Goal: Information Seeking & Learning: Check status

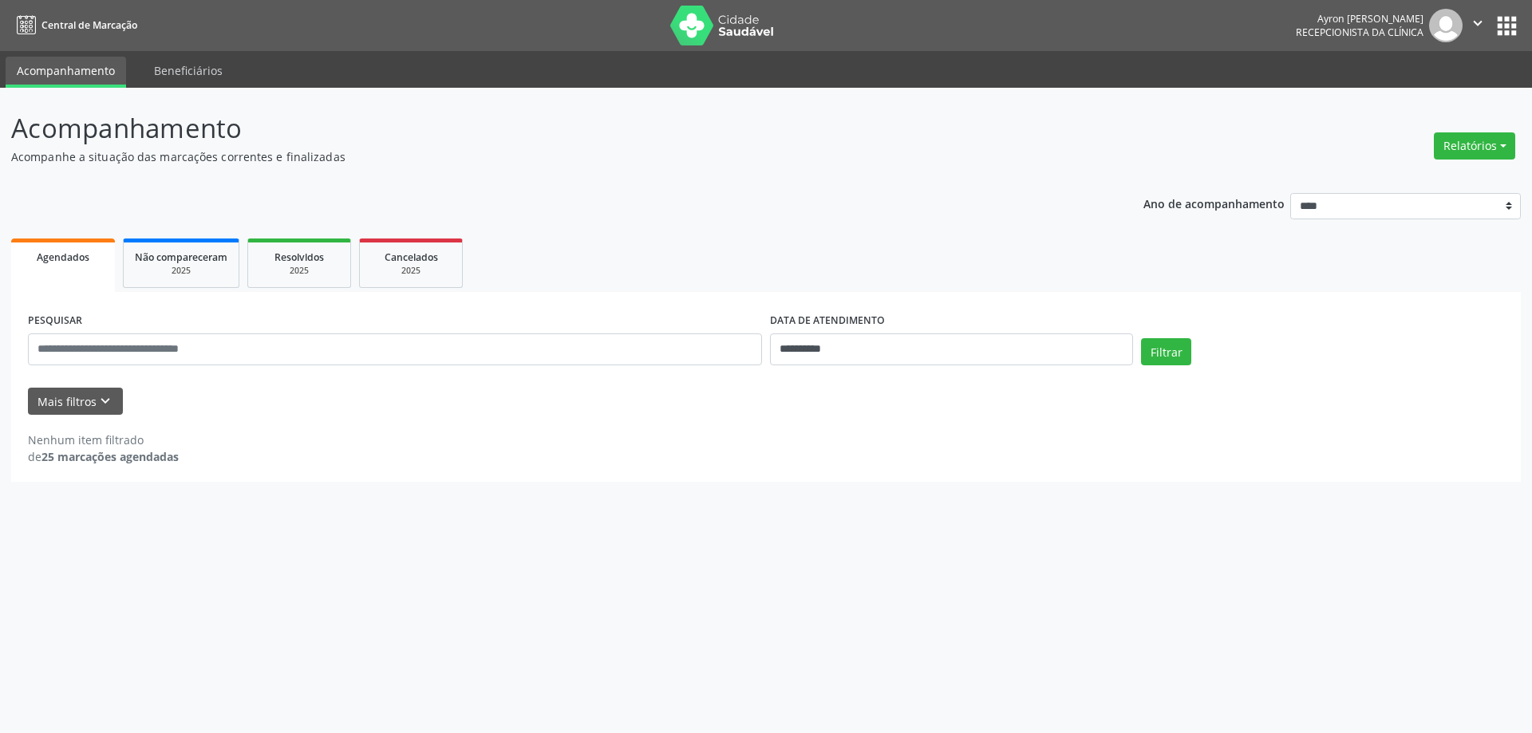
select select "*"
click at [884, 345] on input "**********" at bounding box center [951, 350] width 363 height 32
click at [922, 432] on span "4" at bounding box center [922, 432] width 31 height 31
type input "**********"
click at [1170, 362] on button "Filtrar" at bounding box center [1166, 351] width 50 height 27
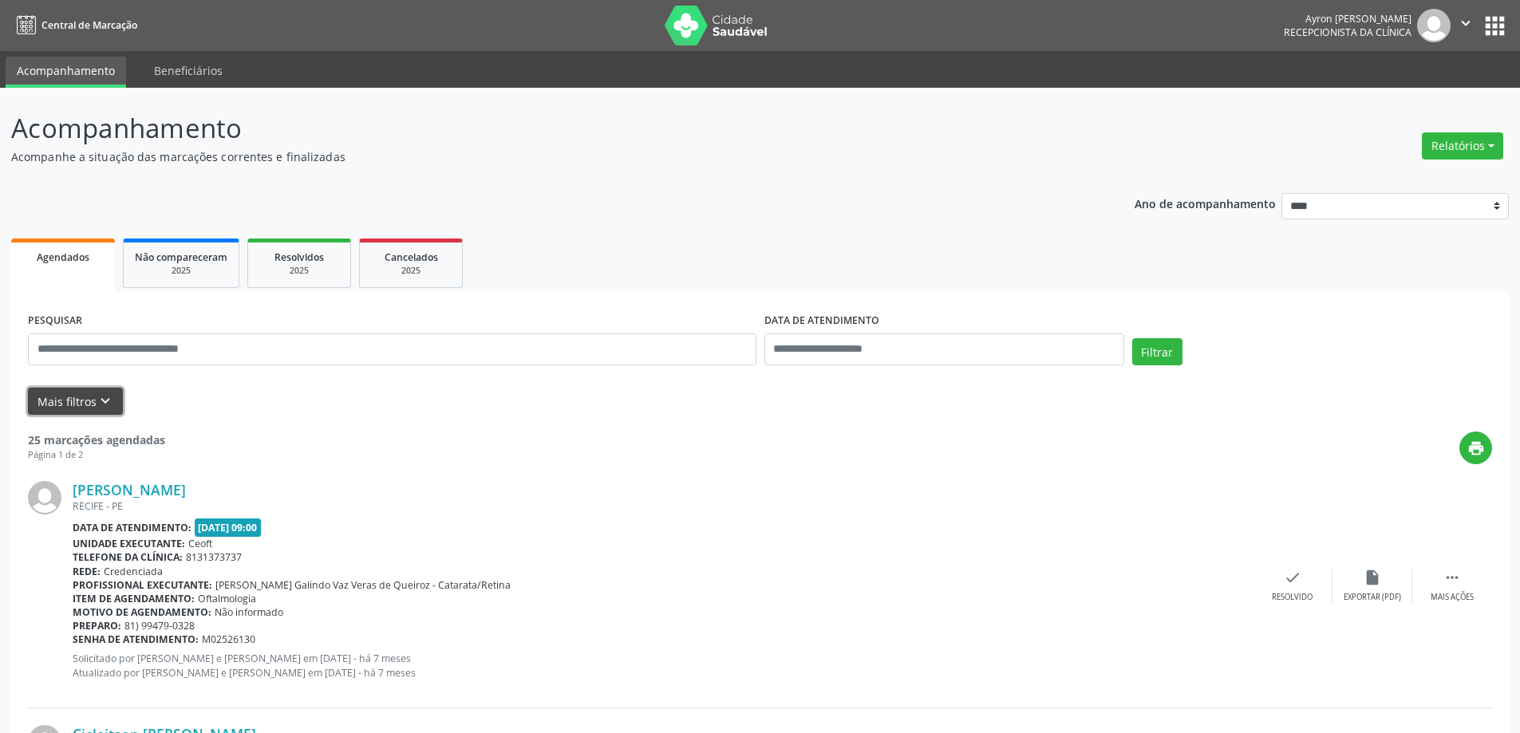
click at [103, 413] on button "Mais filtros keyboard_arrow_down" at bounding box center [75, 402] width 95 height 28
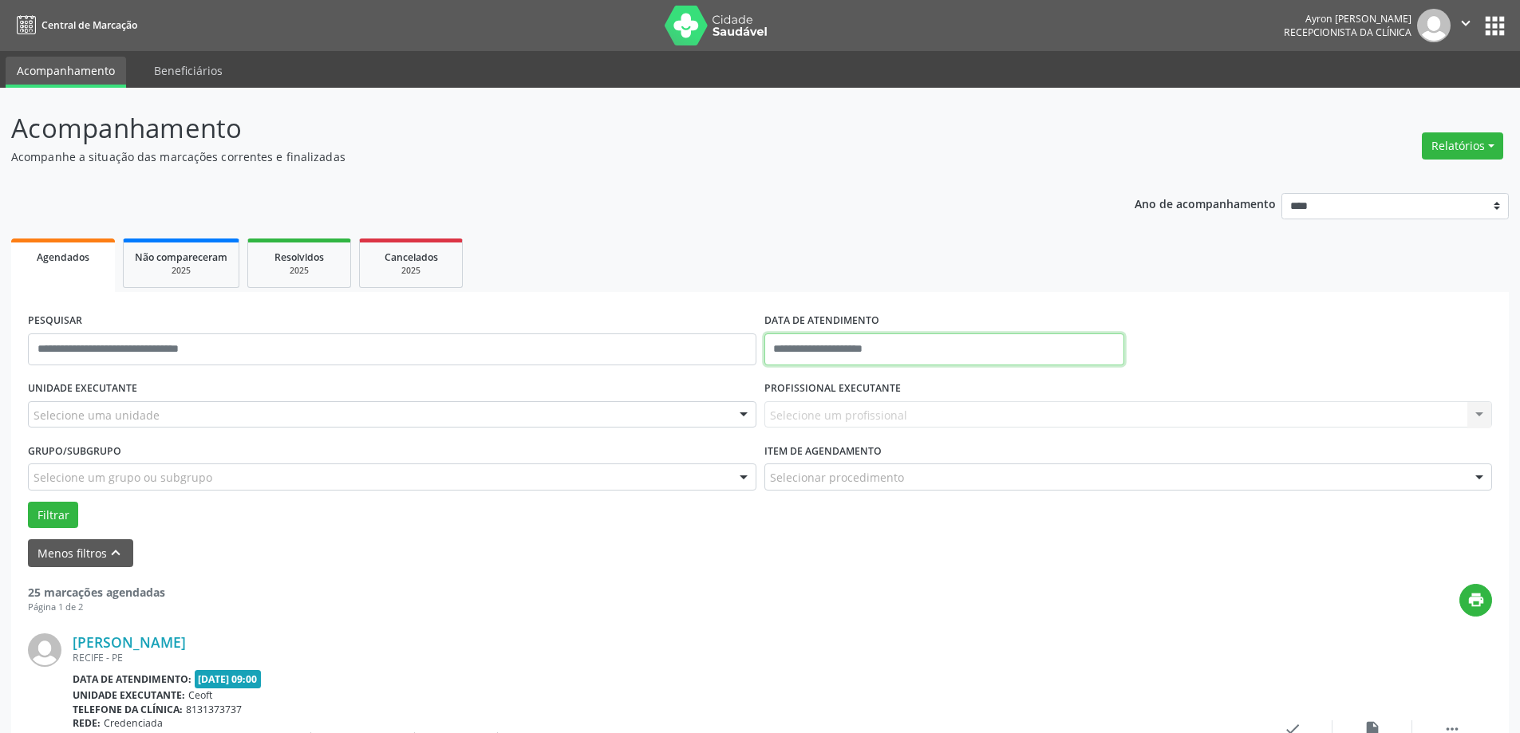
click at [794, 355] on input "text" at bounding box center [945, 350] width 360 height 32
click at [914, 429] on span "4" at bounding box center [922, 432] width 31 height 31
type input "**********"
click at [856, 283] on ul "Agendados Não compareceram 2025 Resolvidos 2025 Cancelados 2025" at bounding box center [760, 263] width 1498 height 57
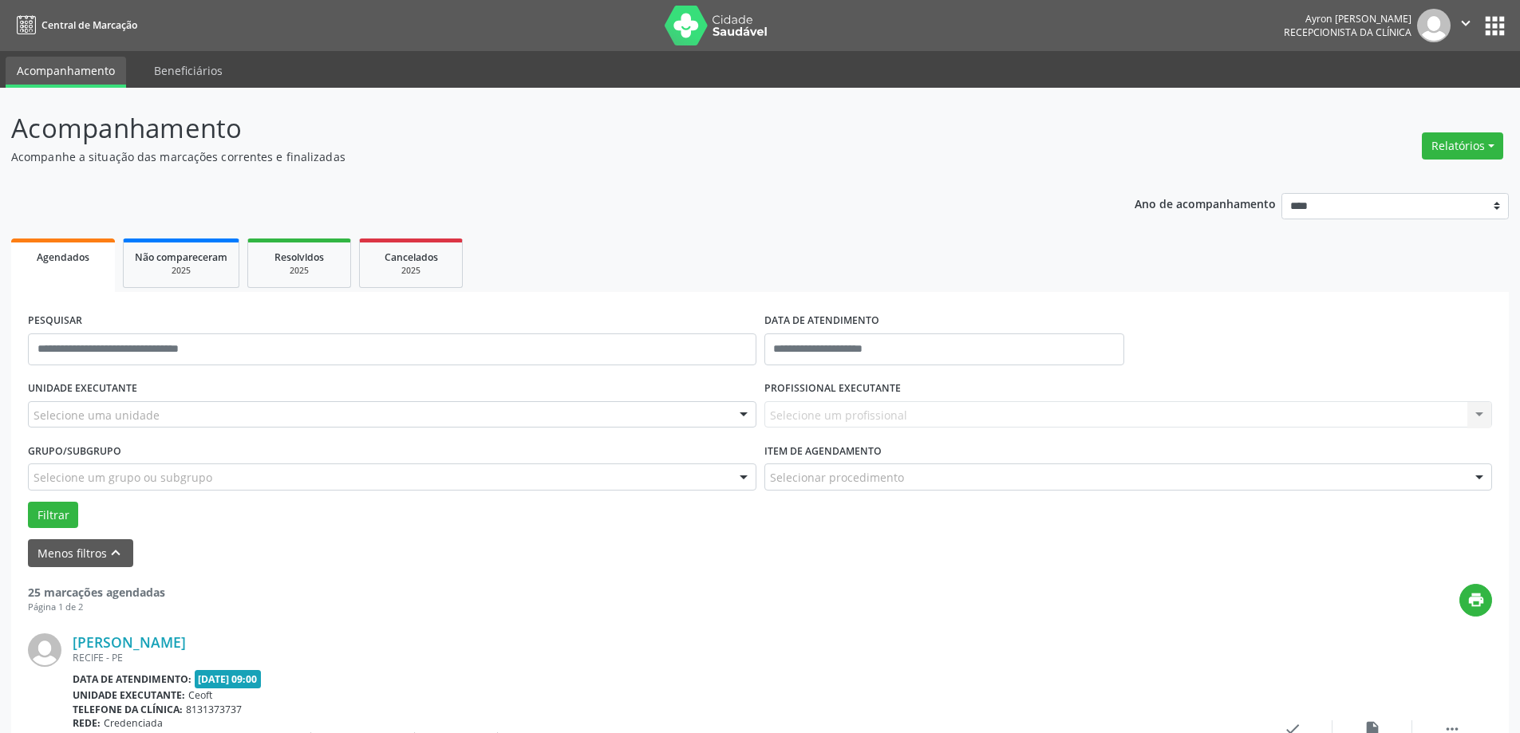
click at [801, 414] on div "Selecione um profissional Nenhum resultado encontrado para: " " Não há nenhuma …" at bounding box center [1129, 414] width 729 height 27
drag, startPoint x: 826, startPoint y: 422, endPoint x: 938, endPoint y: 421, distance: 111.7
click at [833, 423] on div "Selecione um profissional Nenhum resultado encontrado para: " " Não há nenhuma …" at bounding box center [1129, 414] width 729 height 27
click at [907, 472] on div "Selecionar procedimento" at bounding box center [1129, 477] width 729 height 27
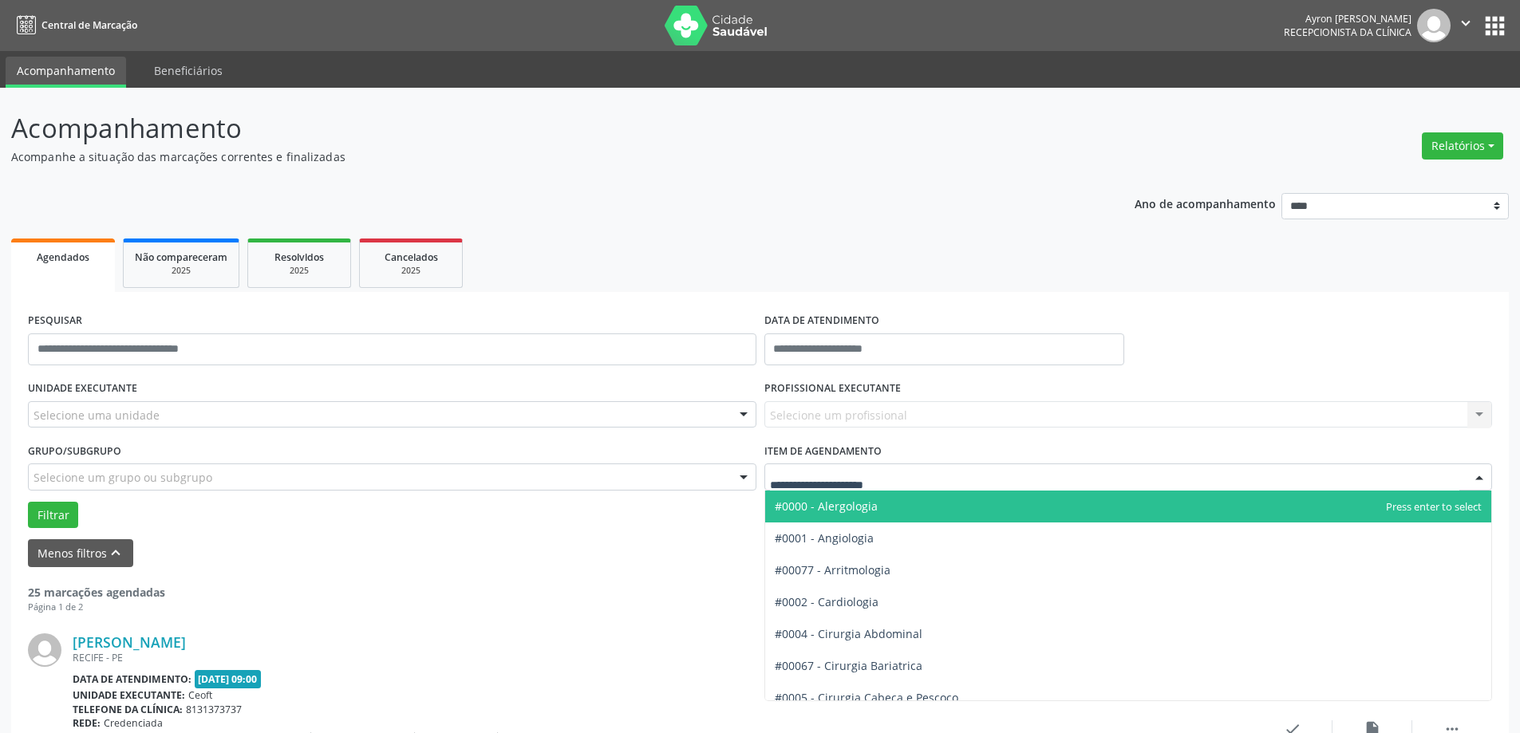
click at [905, 476] on input "text" at bounding box center [1115, 485] width 690 height 32
click at [435, 394] on div "UNIDADE EXECUTANTE Selecione uma unidade Todos as unidades Ceoft Nenhum resulta…" at bounding box center [392, 408] width 737 height 62
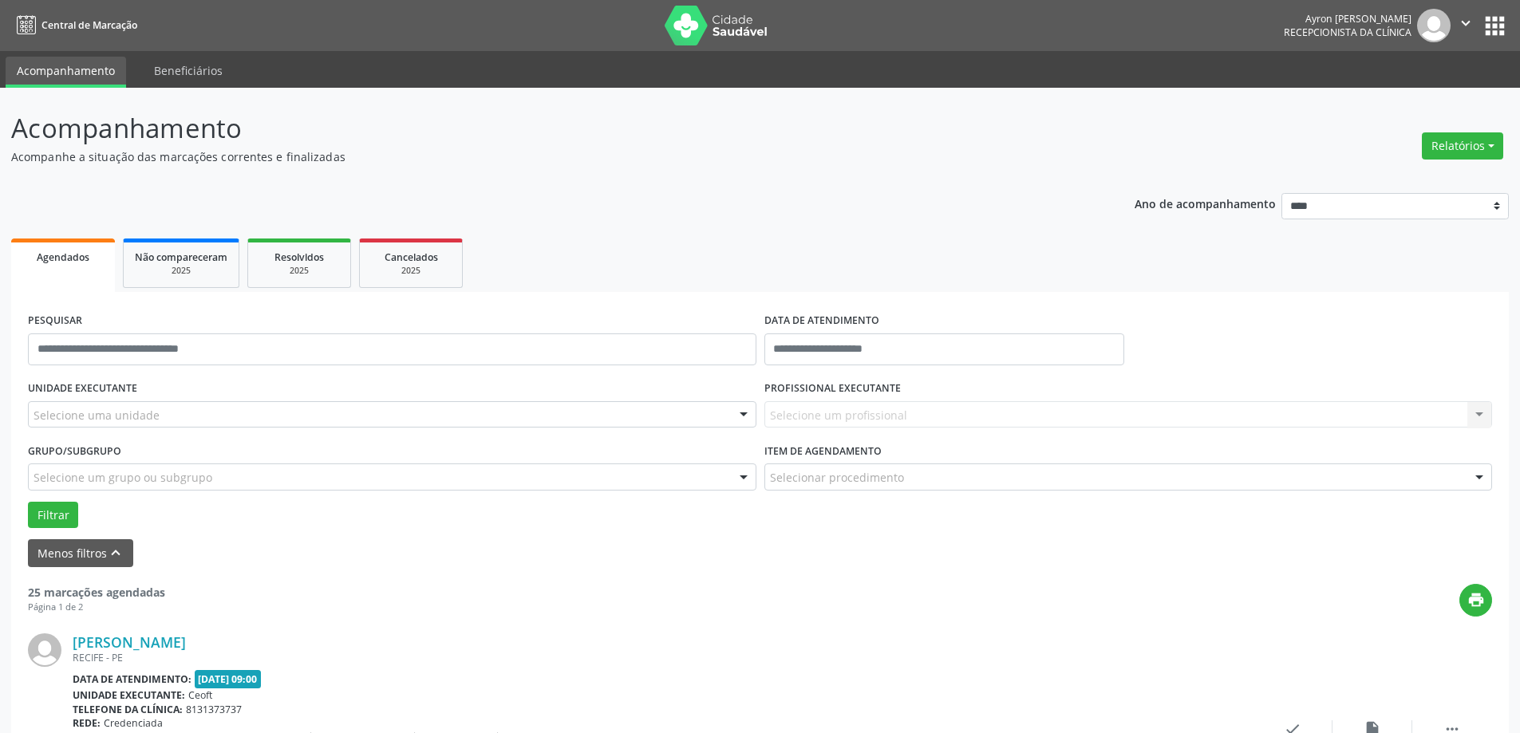
click at [356, 414] on div "Selecione uma unidade" at bounding box center [392, 414] width 729 height 27
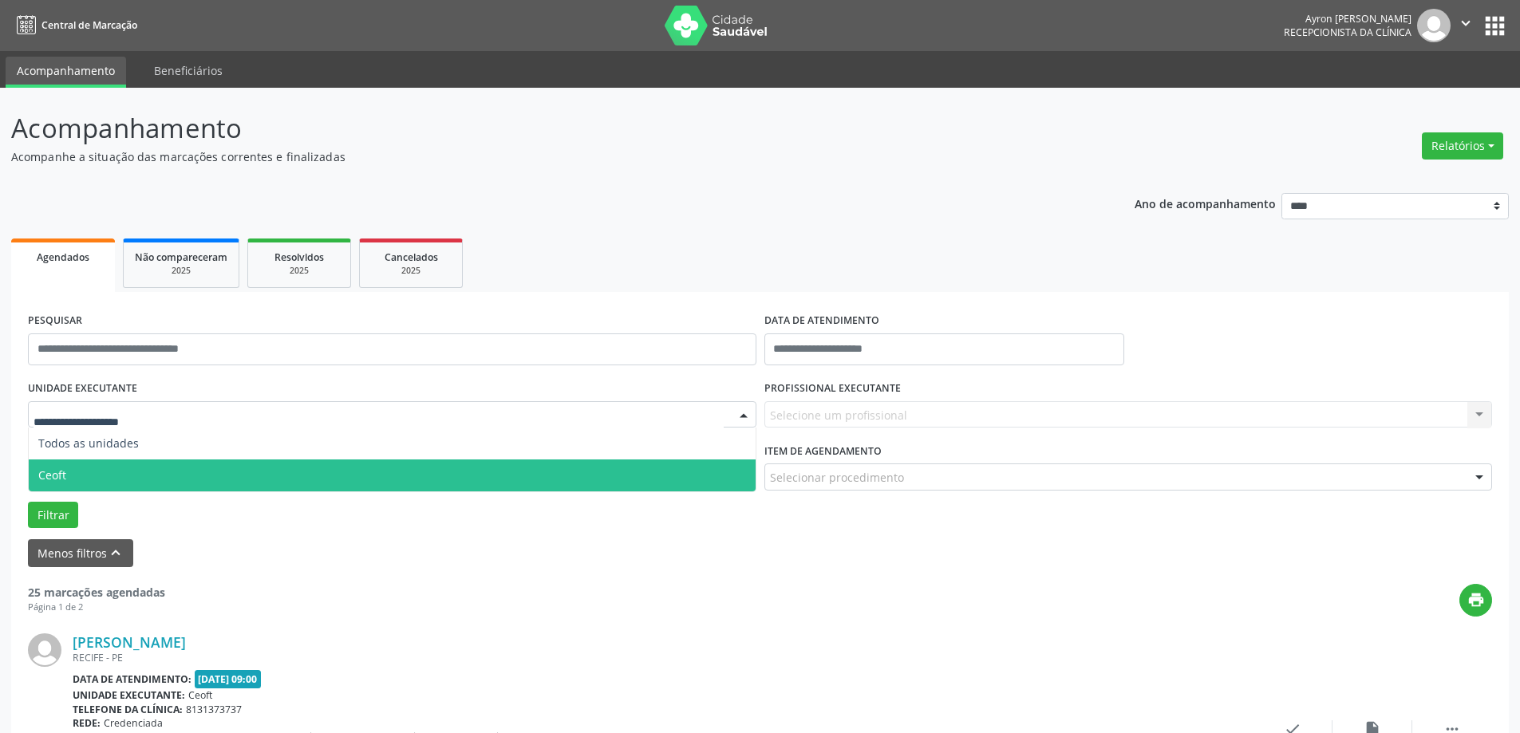
click at [268, 471] on span "Ceoft" at bounding box center [392, 476] width 727 height 32
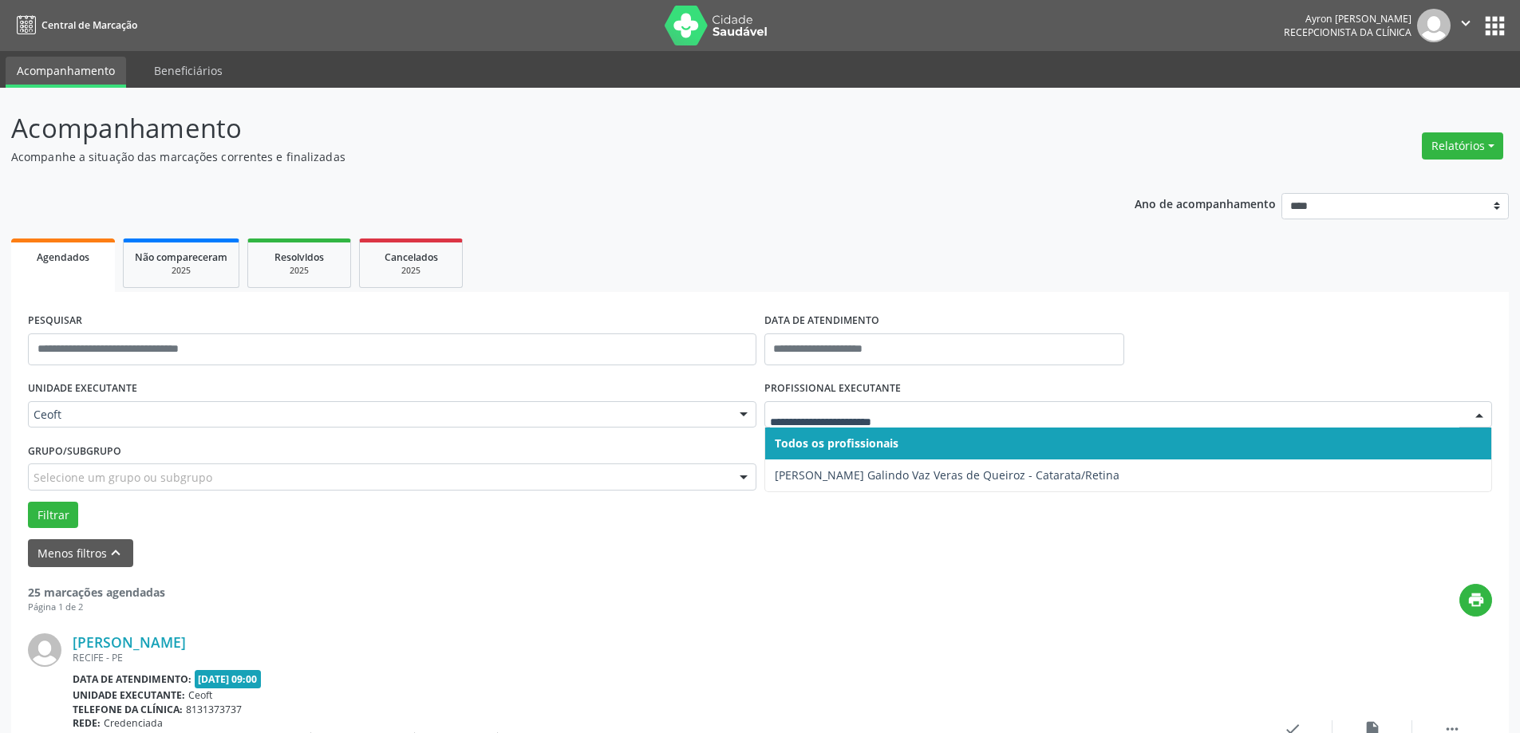
click at [848, 269] on ul "Agendados Não compareceram 2025 Resolvidos 2025 Cancelados 2025" at bounding box center [760, 263] width 1498 height 57
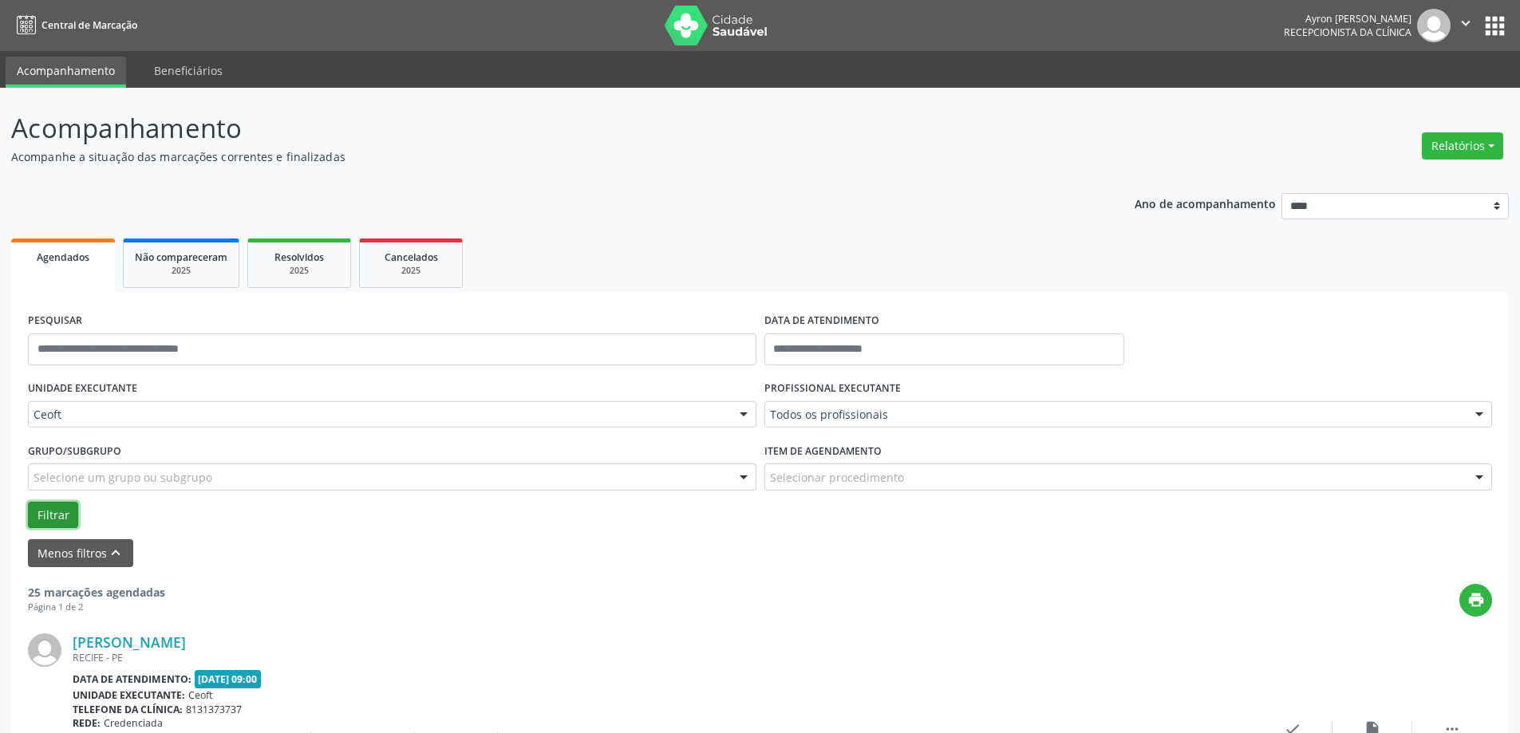
click at [57, 512] on button "Filtrar" at bounding box center [53, 515] width 50 height 27
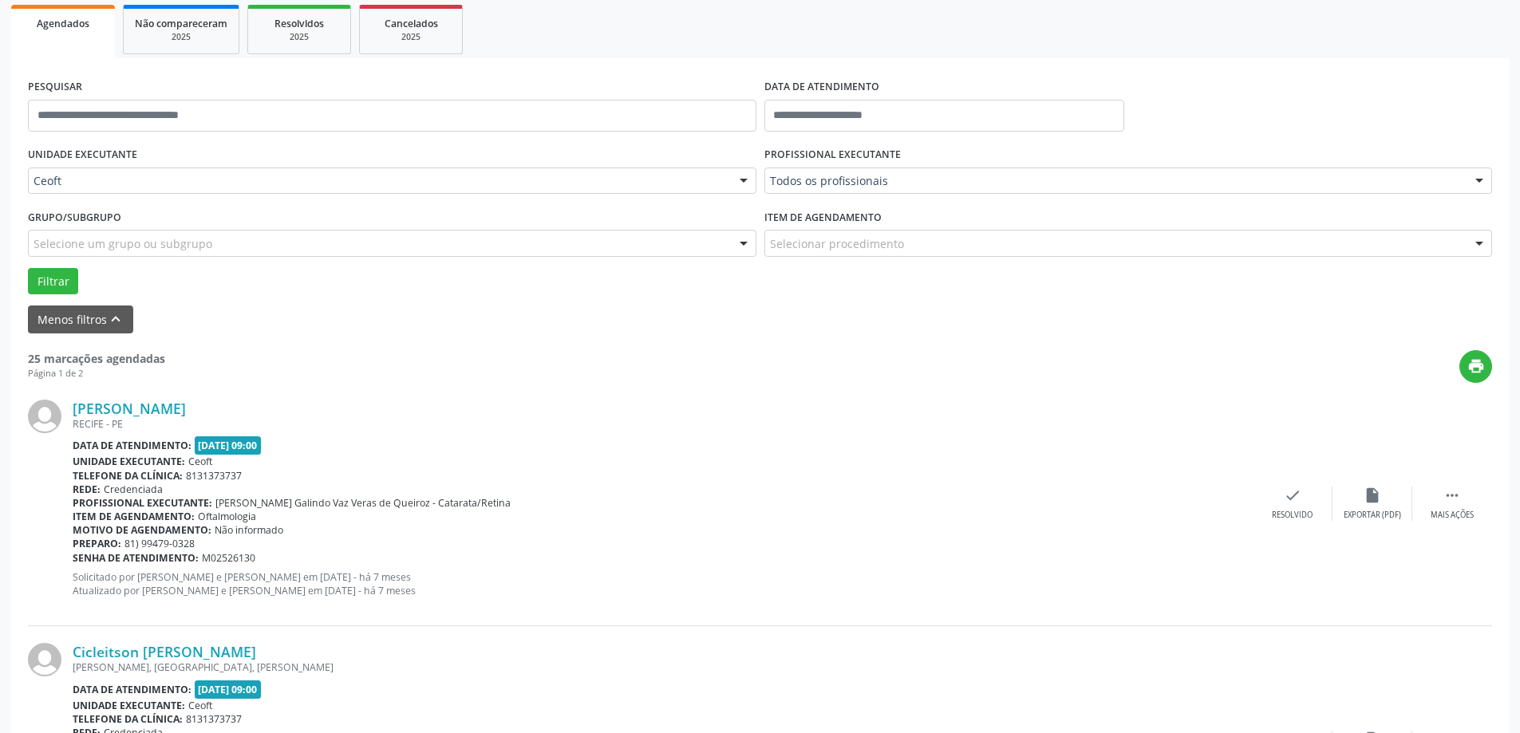
scroll to position [239, 0]
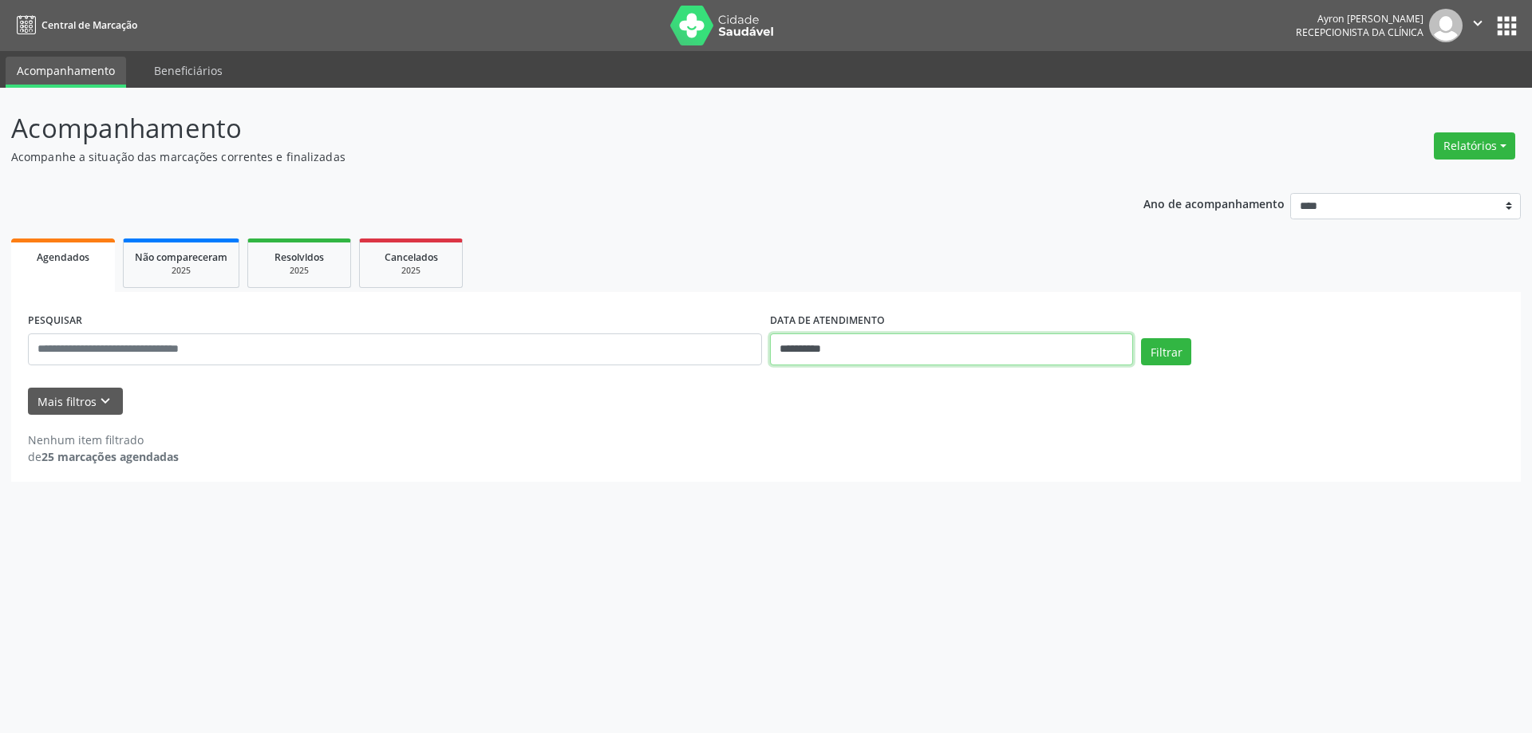
click at [821, 354] on input "**********" at bounding box center [951, 350] width 363 height 32
click at [686, 268] on ul "Agendados Não compareceram 2025 Resolvidos 2025 Cancelados 2025" at bounding box center [766, 263] width 1510 height 57
drag, startPoint x: 166, startPoint y: 350, endPoint x: 111, endPoint y: 393, distance: 69.9
click at [163, 357] on input "text" at bounding box center [395, 350] width 734 height 32
click at [91, 410] on button "Mais filtros keyboard_arrow_down" at bounding box center [75, 402] width 95 height 28
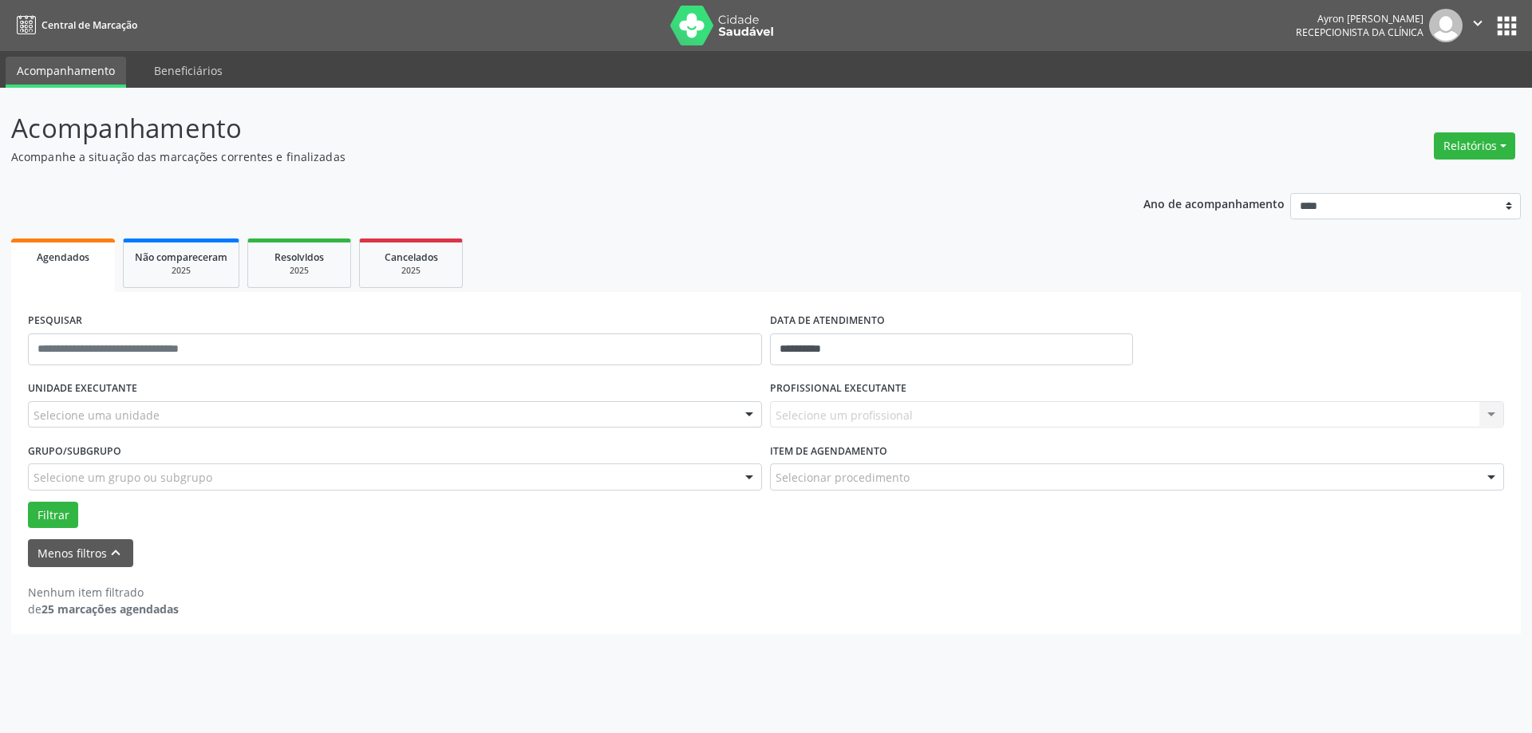
click at [189, 400] on div "UNIDADE EXECUTANTE Selecione uma unidade Todos as unidades Ceoft Nenhum resulta…" at bounding box center [395, 408] width 742 height 62
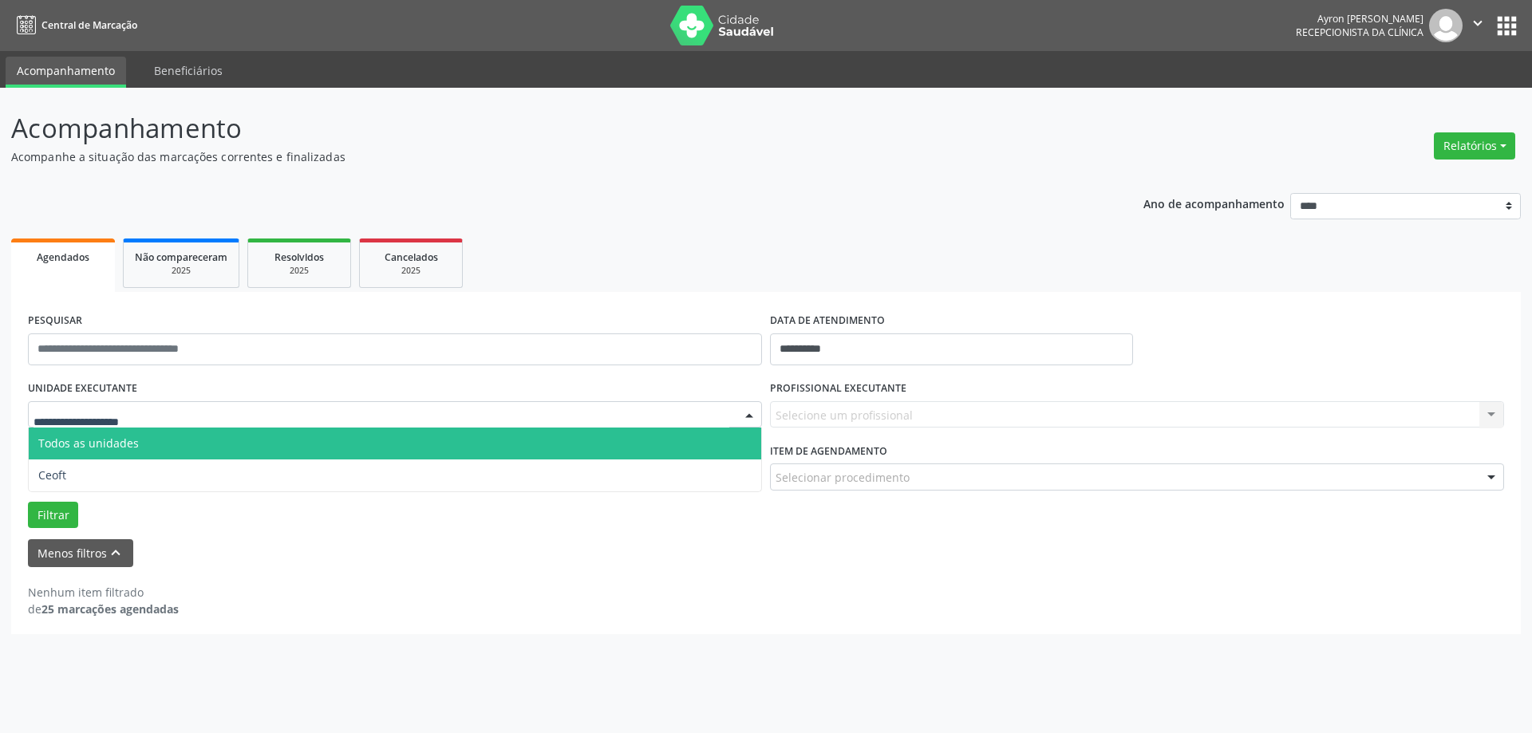
click at [81, 446] on span "Todos as unidades" at bounding box center [88, 443] width 101 height 15
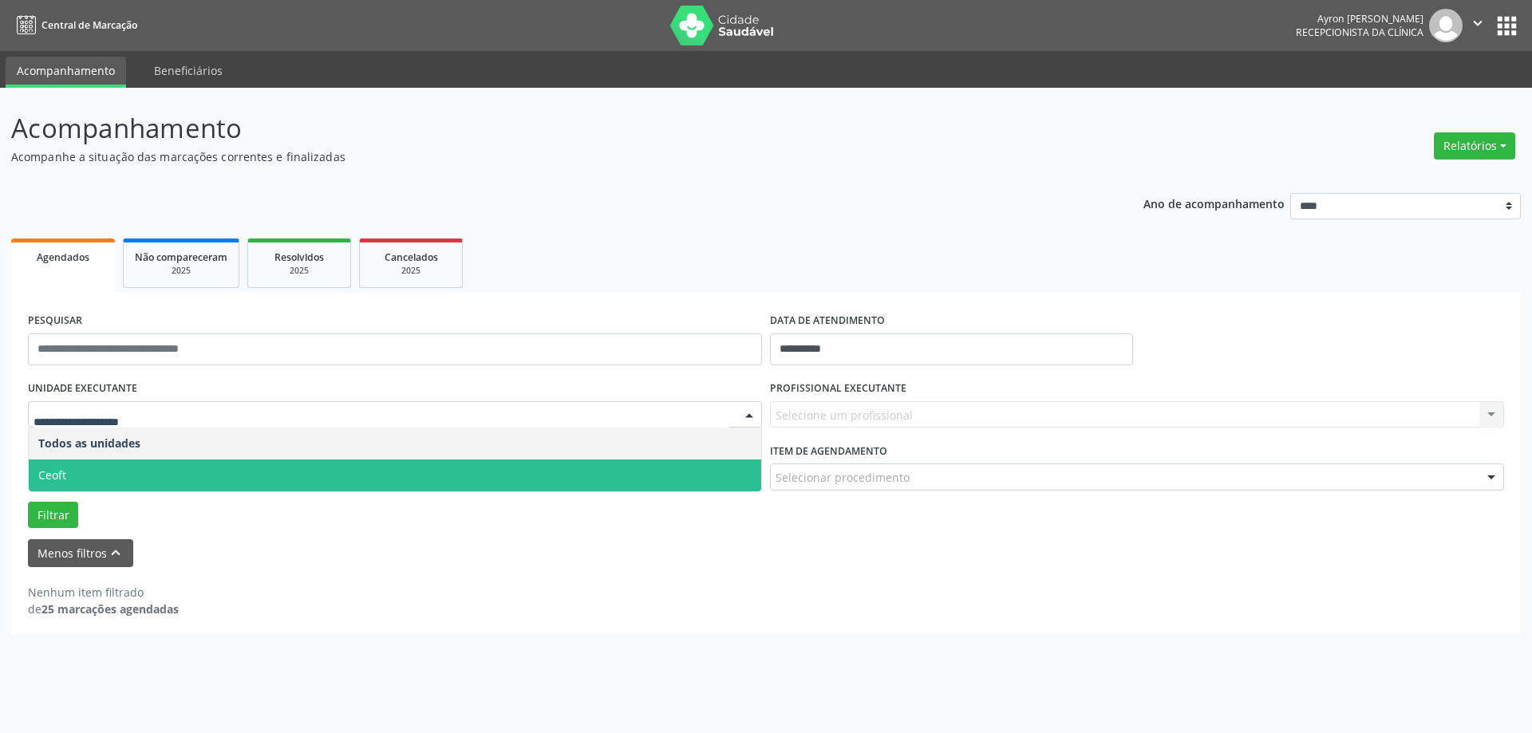
click at [57, 469] on span "Ceoft" at bounding box center [52, 475] width 28 height 15
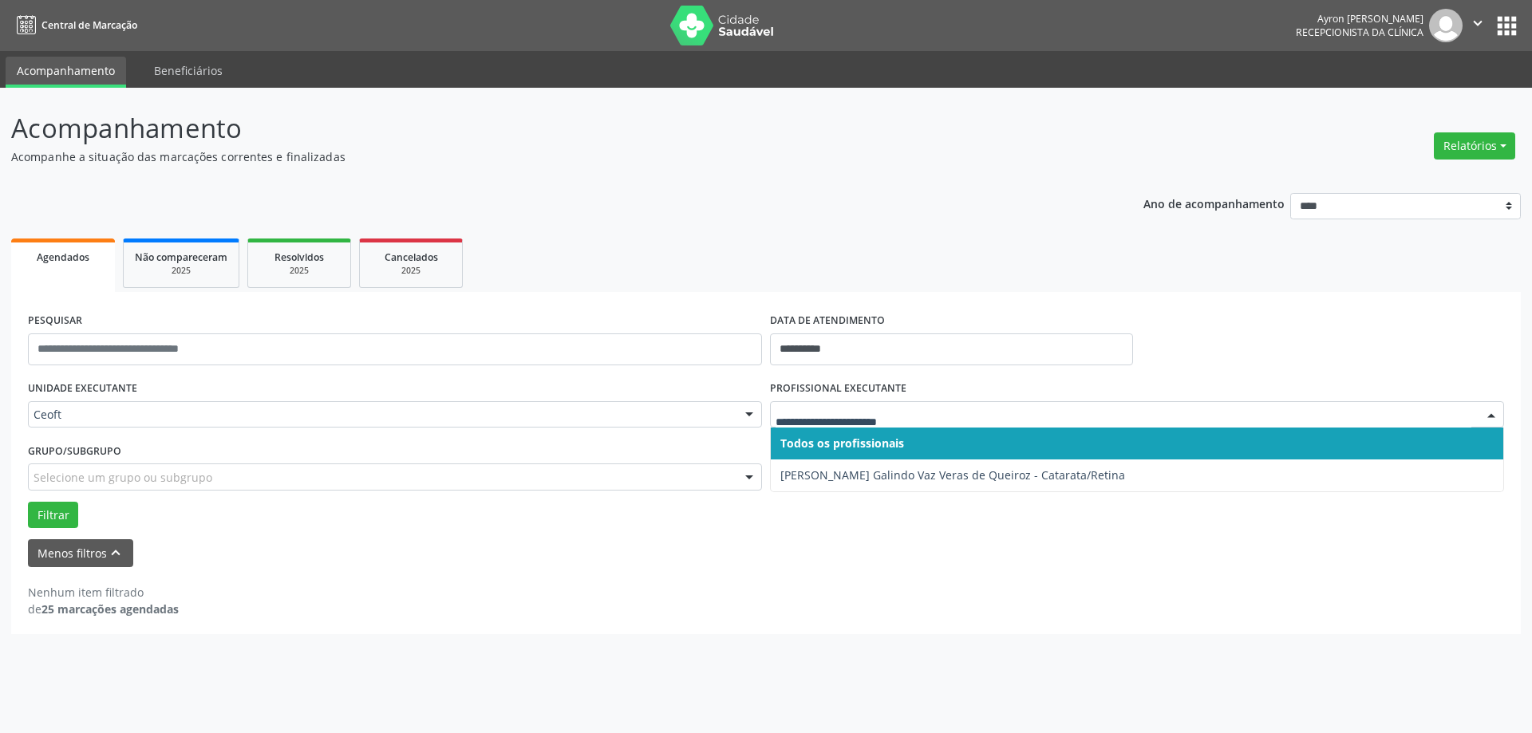
click at [865, 422] on div at bounding box center [1137, 414] width 734 height 27
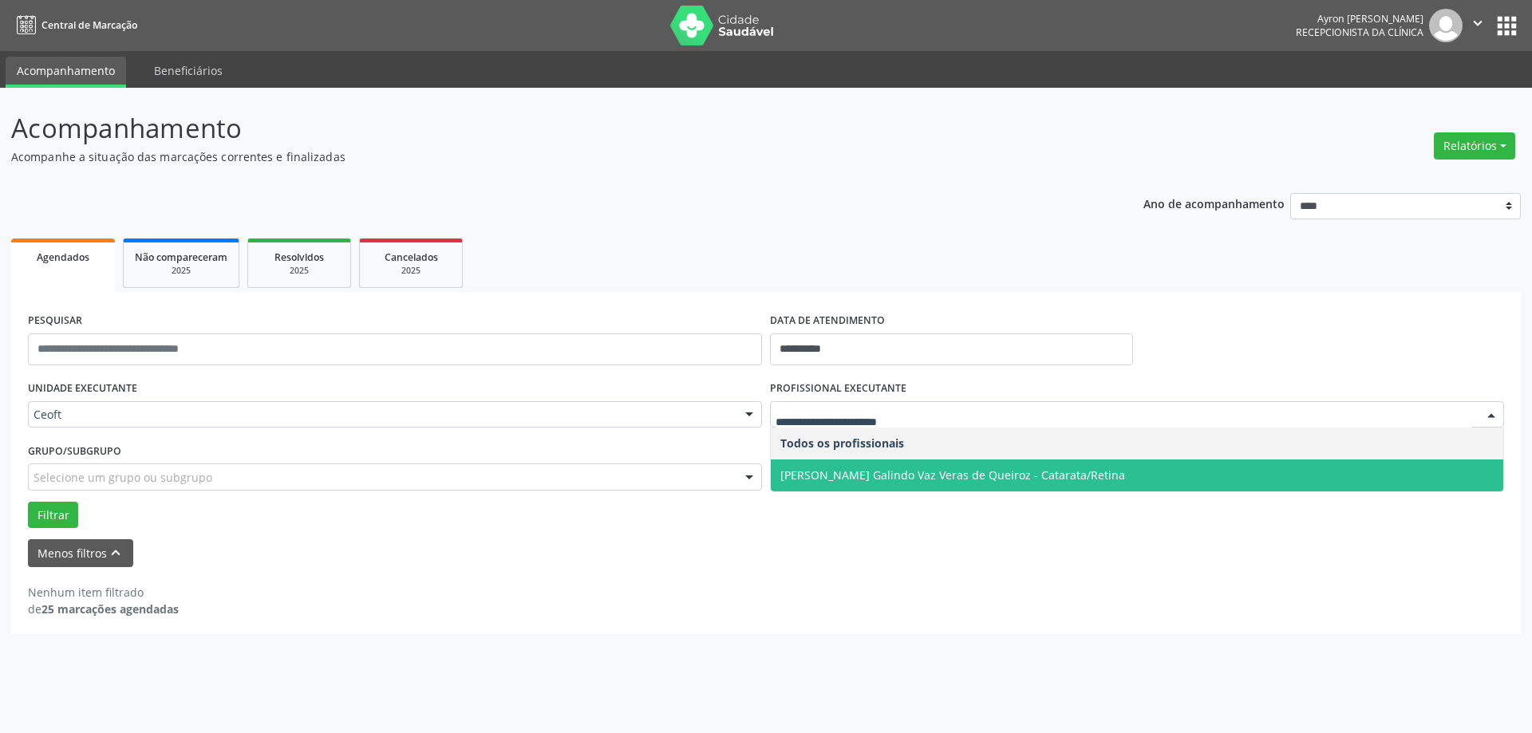
click at [828, 472] on span "Diogo Wagner Galindo Vaz Veras de Queiroz - Catarata/Retina" at bounding box center [953, 475] width 345 height 15
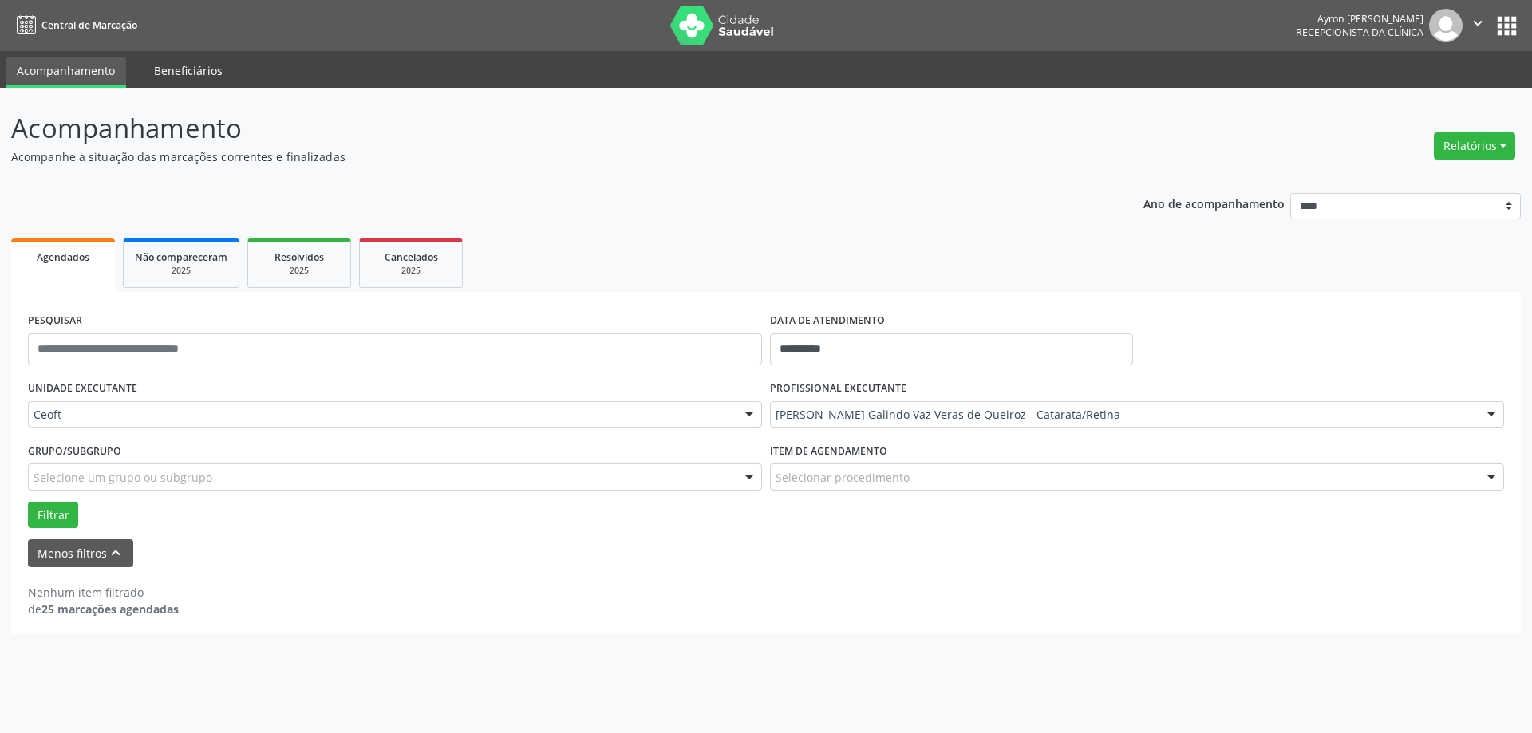
click at [183, 74] on link "Beneficiários" at bounding box center [188, 71] width 91 height 28
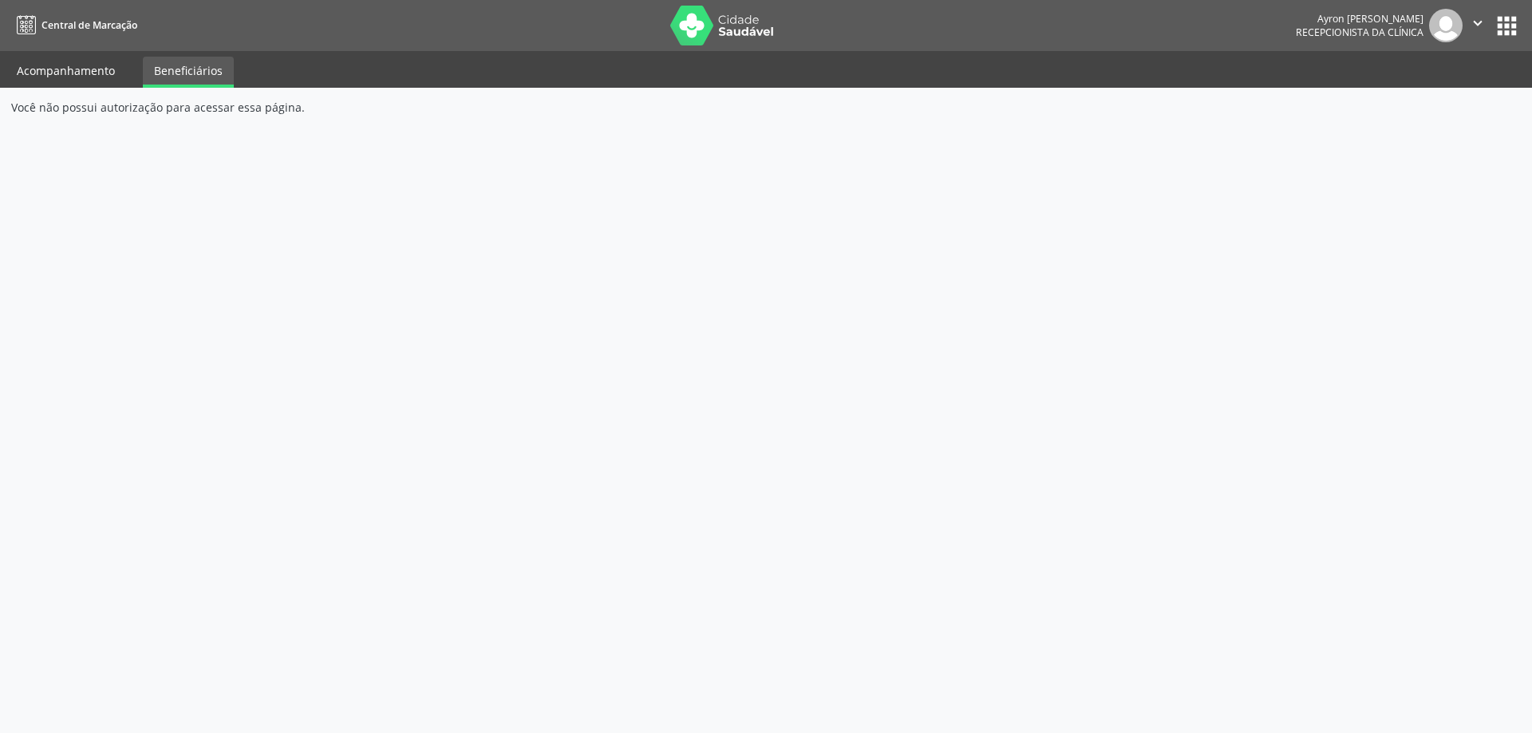
click at [45, 72] on link "Acompanhamento" at bounding box center [66, 71] width 121 height 28
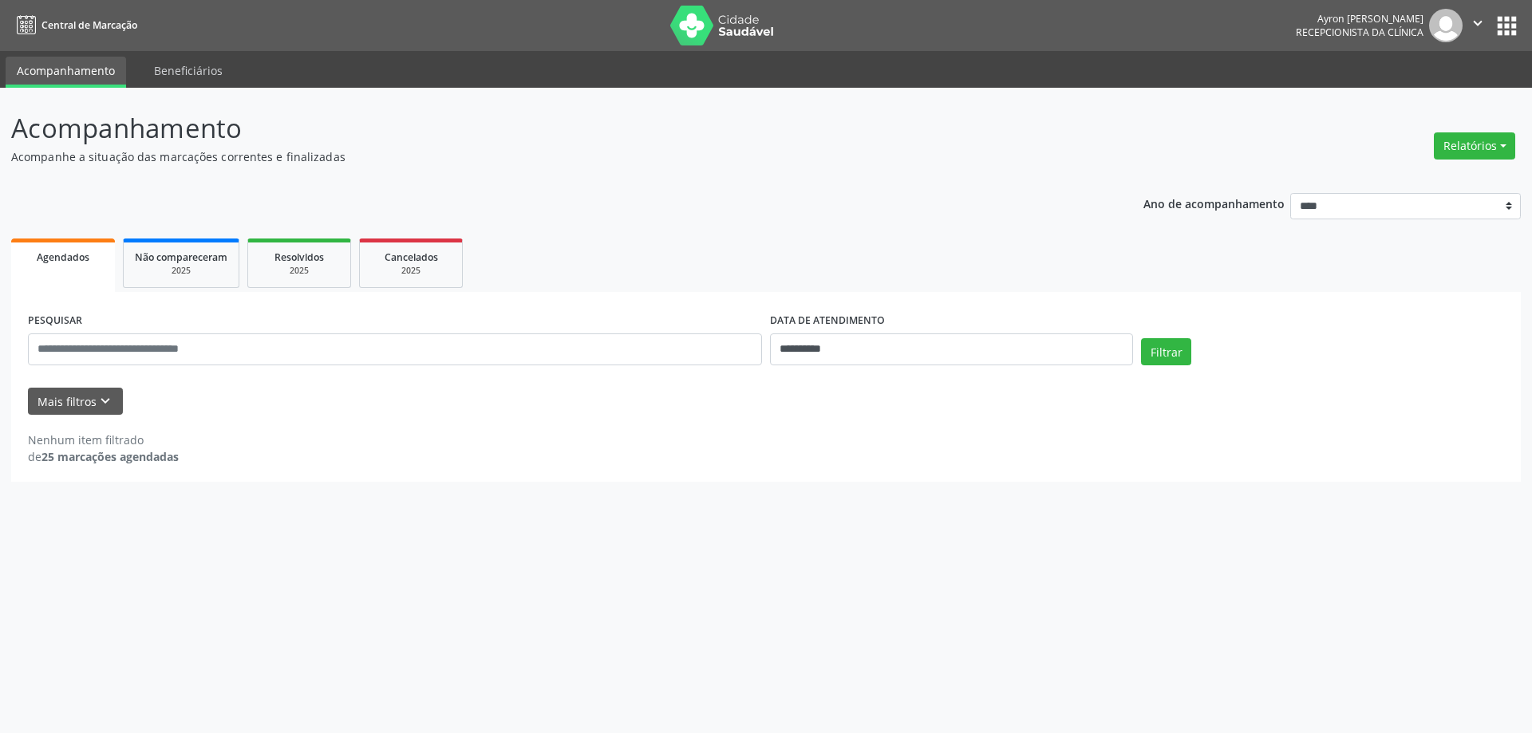
drag, startPoint x: 1299, startPoint y: 30, endPoint x: 1425, endPoint y: 37, distance: 126.3
click at [1425, 37] on div "Ayron Carlos da Silveira Barbosa Recepcionista da clínica" at bounding box center [1379, 26] width 167 height 34
click at [1323, 34] on span "Recepcionista da clínica" at bounding box center [1360, 33] width 128 height 14
click at [1247, 39] on nav "Central de Marcação Ayron Carlos da Silveira Barbosa Recepcionista da clínica …" at bounding box center [766, 25] width 1532 height 51
click at [1484, 21] on icon "" at bounding box center [1478, 23] width 18 height 18
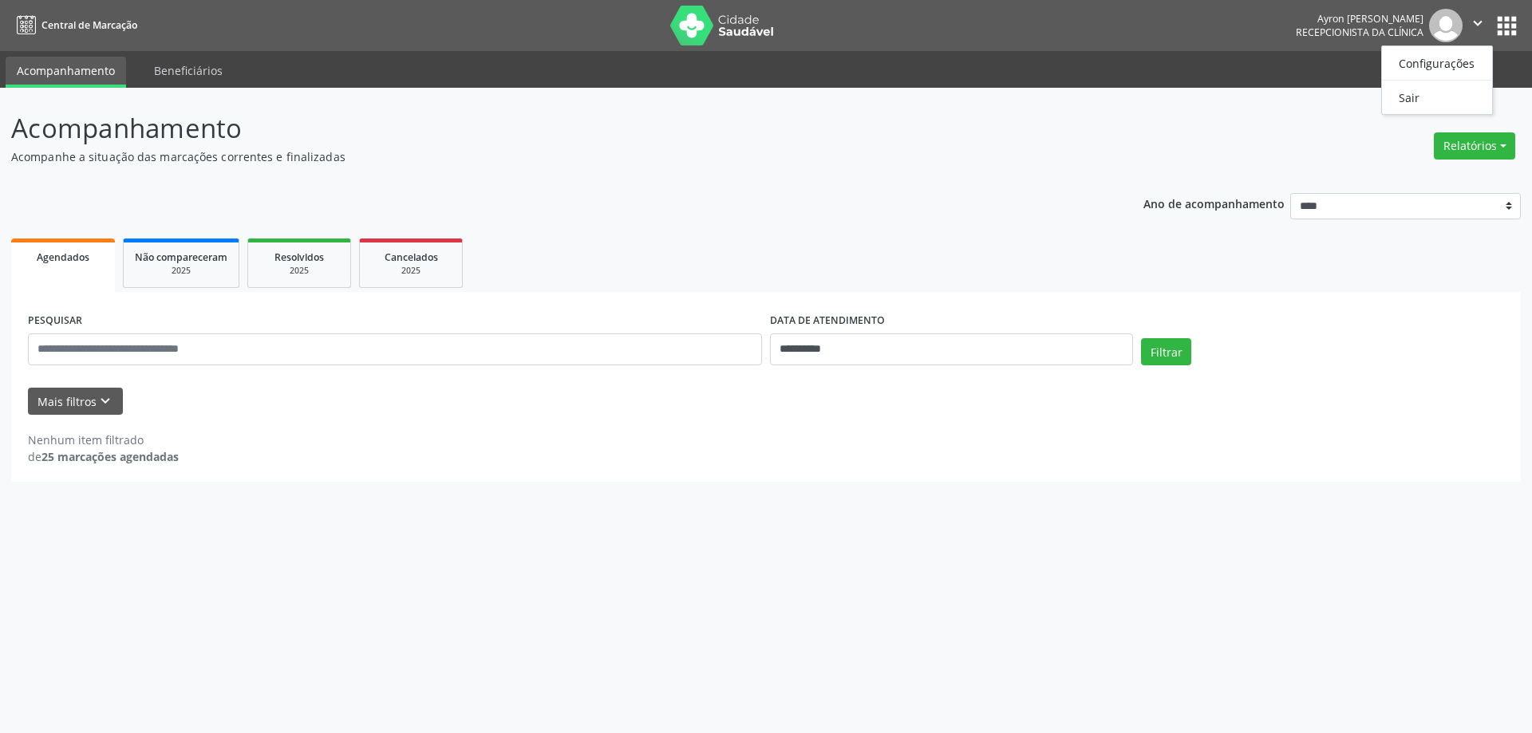
click at [1483, 21] on icon "" at bounding box center [1478, 23] width 18 height 18
click at [1256, 31] on nav "Central de Marcação Ayron Carlos da Silveira Barbosa Recepcionista da clínica …" at bounding box center [766, 25] width 1532 height 51
click at [1473, 26] on icon "" at bounding box center [1478, 23] width 18 height 18
click at [1453, 57] on link "Configurações" at bounding box center [1437, 63] width 110 height 22
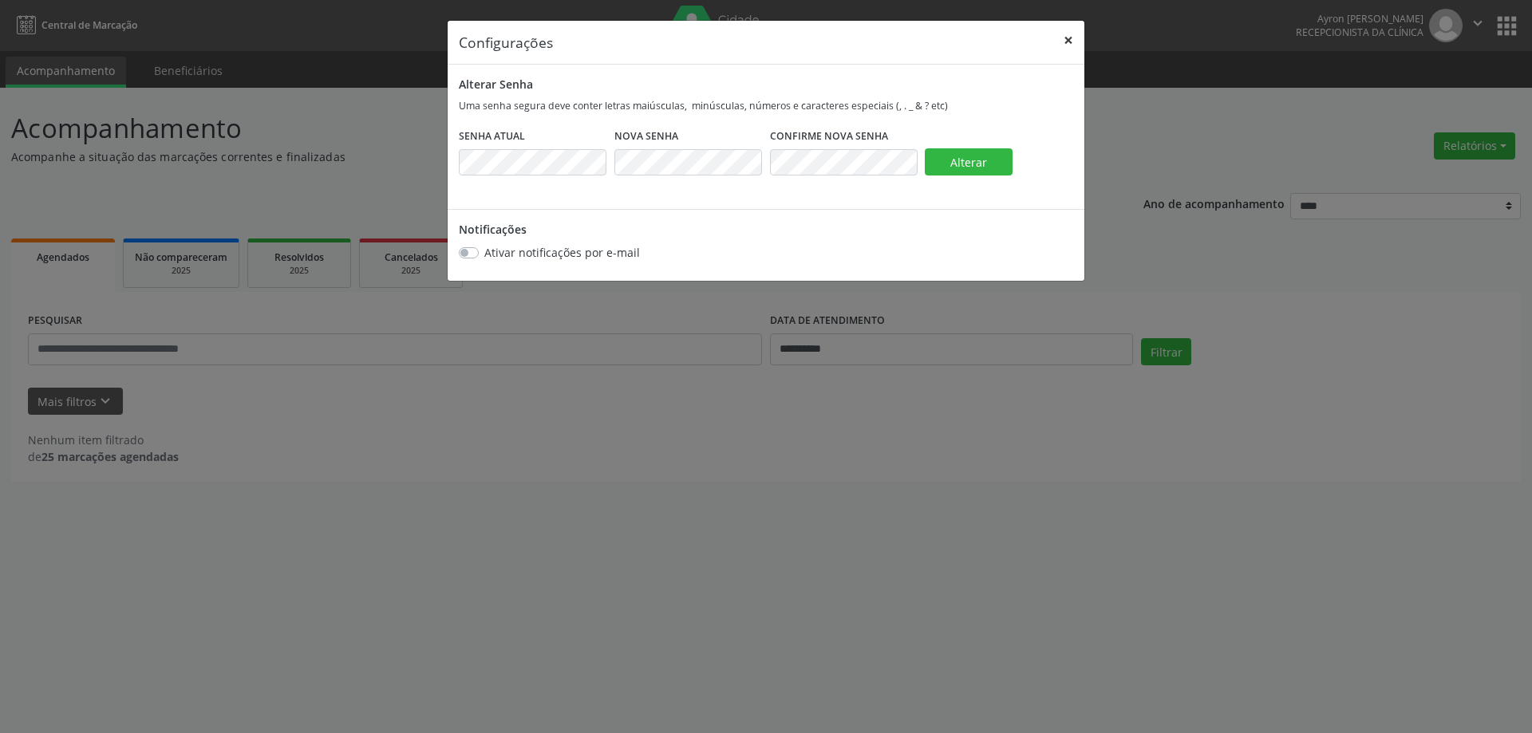
click at [1074, 34] on button "×" at bounding box center [1069, 40] width 32 height 39
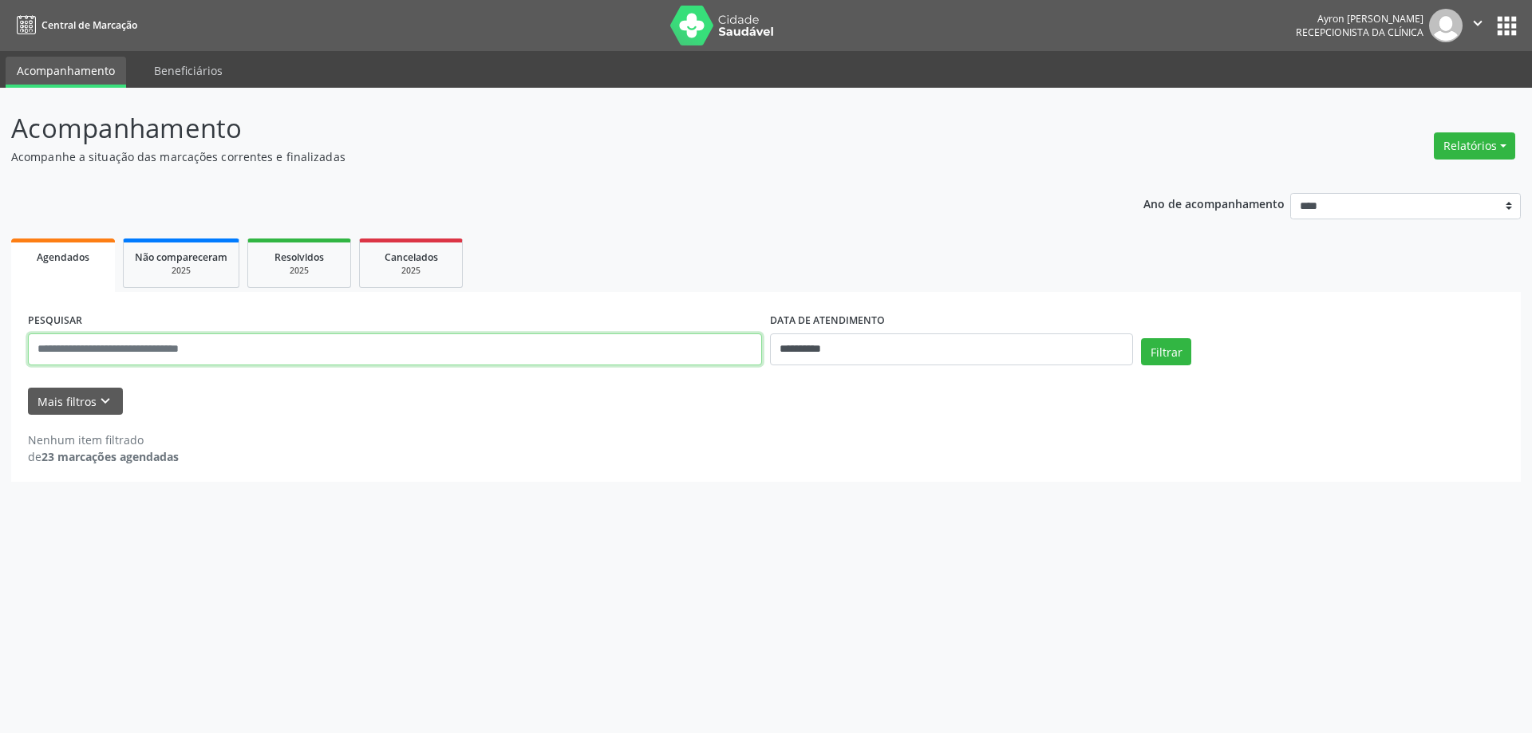
click at [77, 362] on input "text" at bounding box center [395, 350] width 734 height 32
click at [887, 347] on input "**********" at bounding box center [951, 350] width 363 height 32
click at [915, 437] on span "4" at bounding box center [922, 432] width 31 height 31
type input "**********"
click at [144, 342] on input "text" at bounding box center [395, 350] width 734 height 32
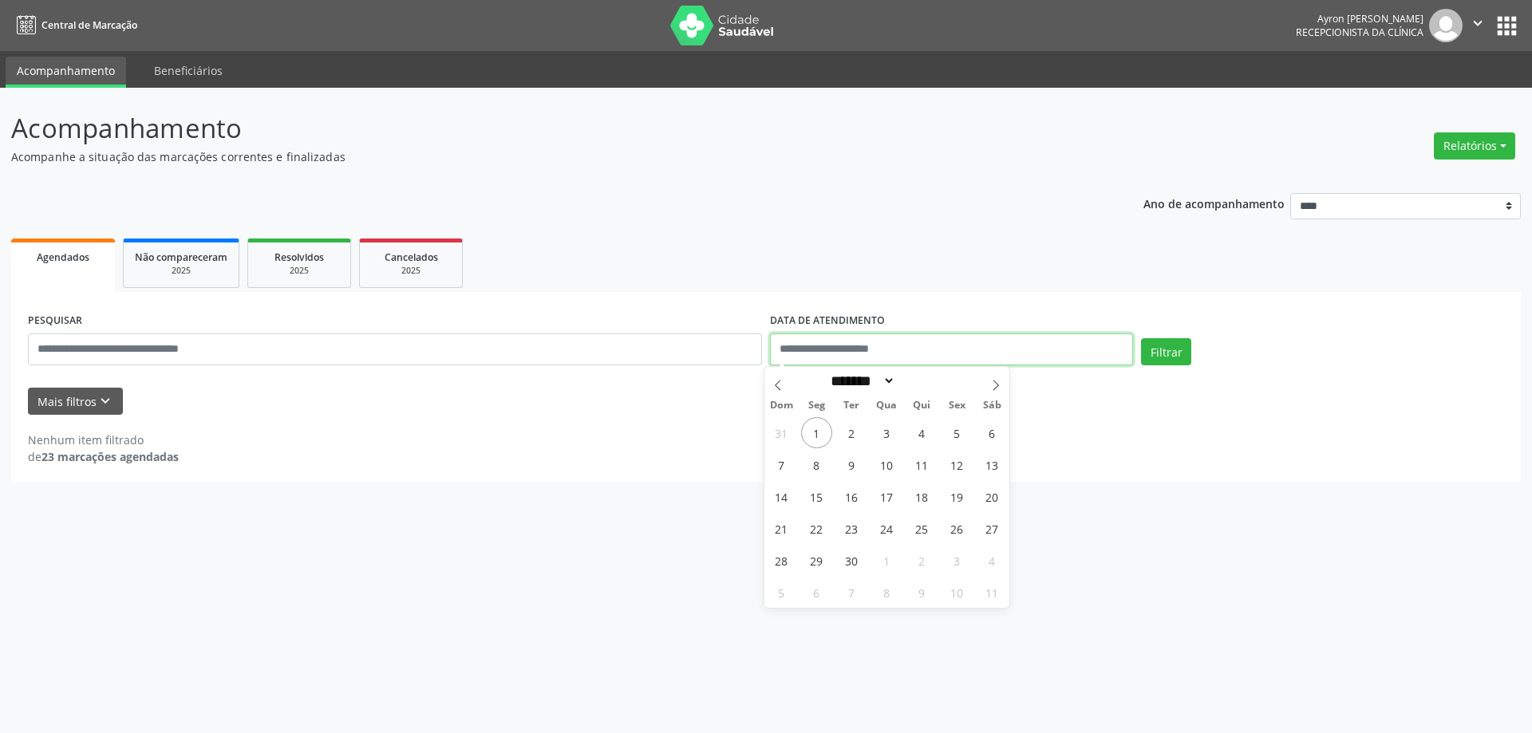
click at [889, 338] on input "text" at bounding box center [951, 350] width 363 height 32
click at [925, 433] on span "4" at bounding box center [922, 432] width 31 height 31
type input "**********"
click at [1160, 350] on button "Filtrar" at bounding box center [1166, 351] width 50 height 27
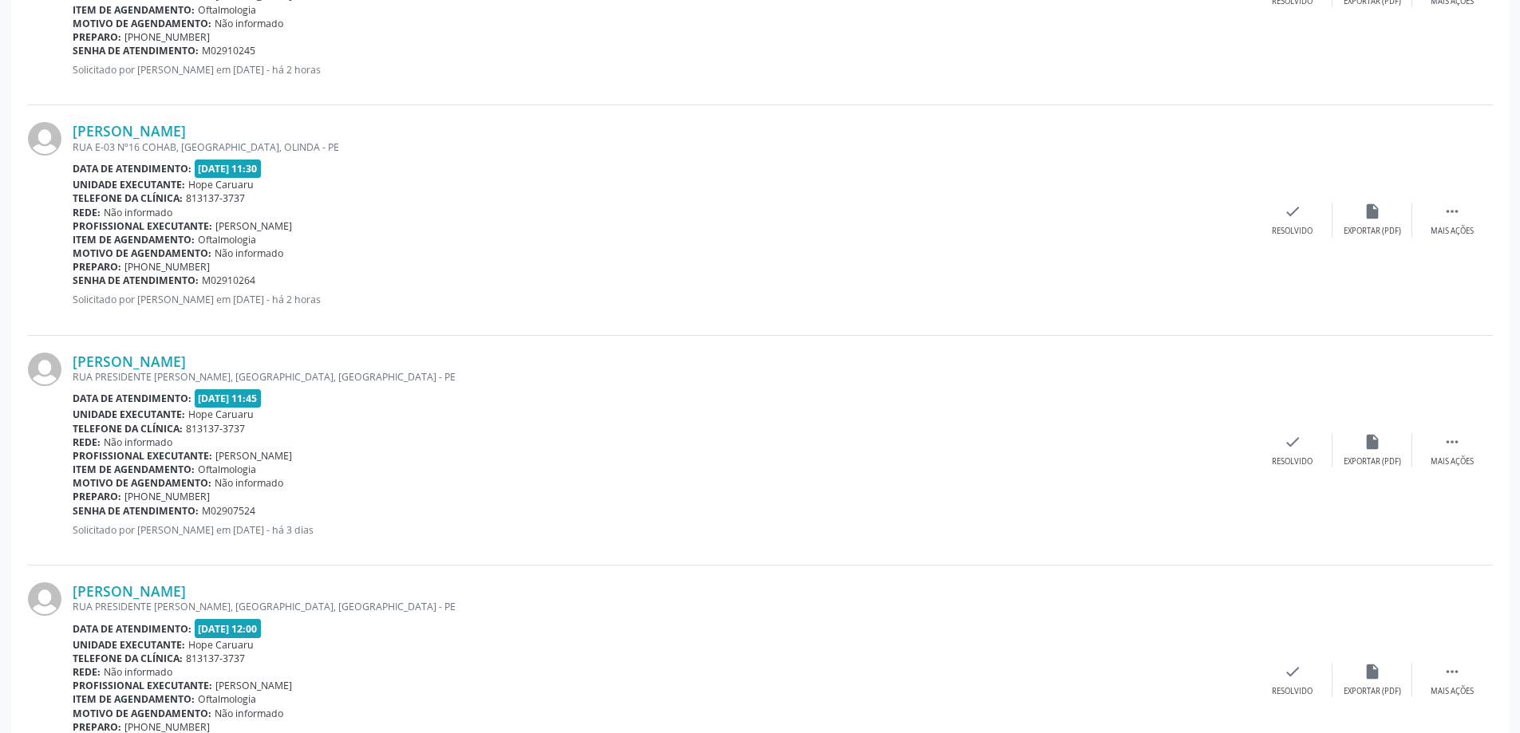
scroll to position [3255, 0]
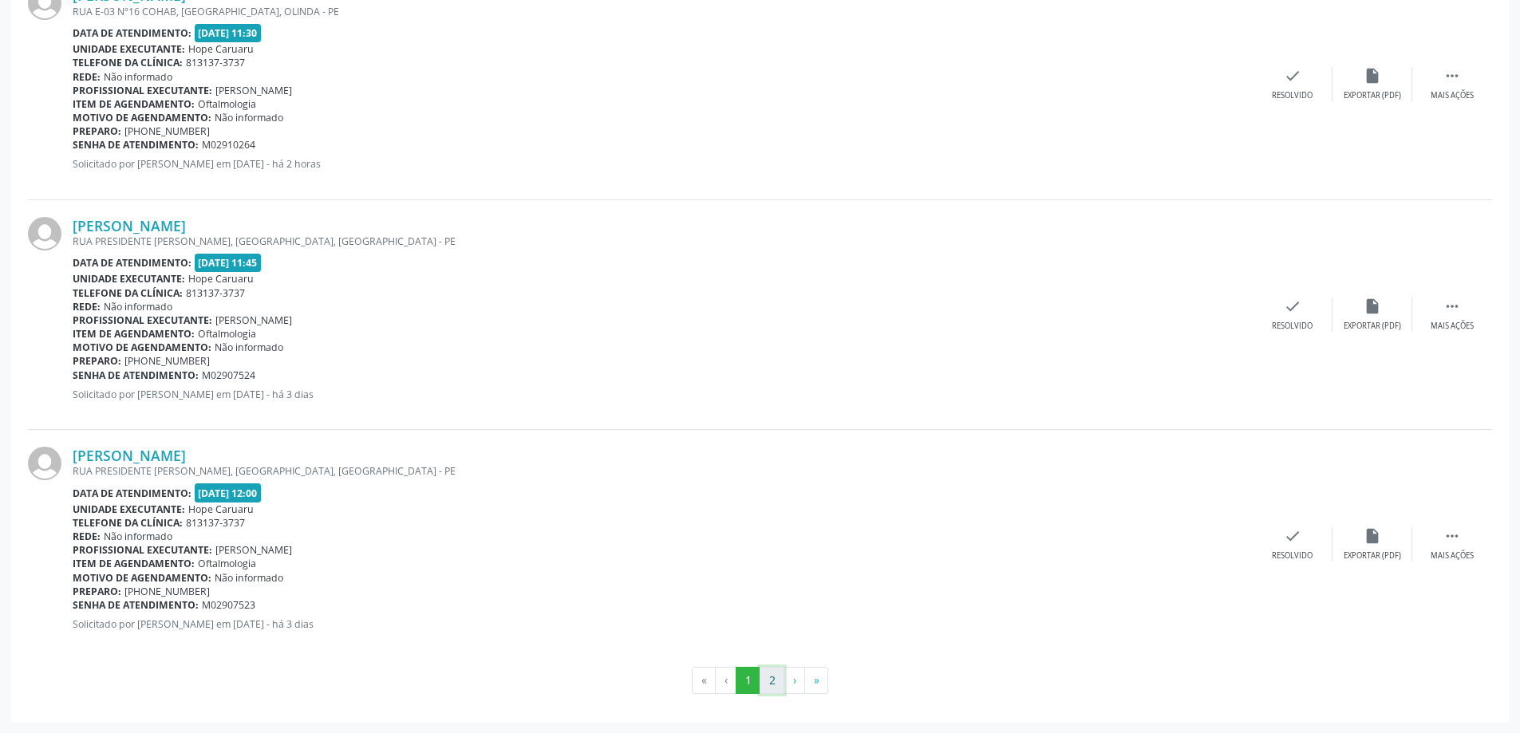
click at [775, 679] on button "2" at bounding box center [772, 680] width 25 height 27
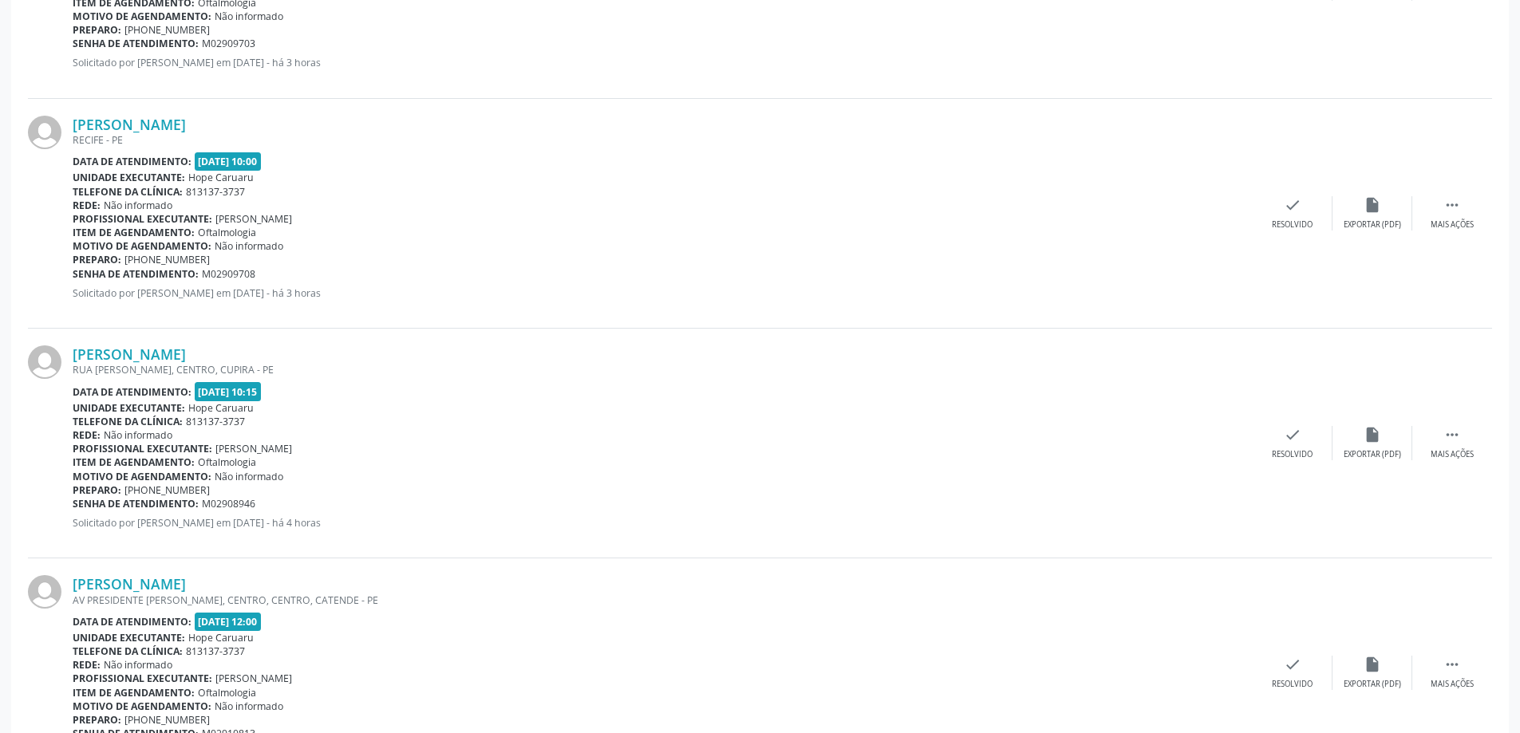
scroll to position [1645, 0]
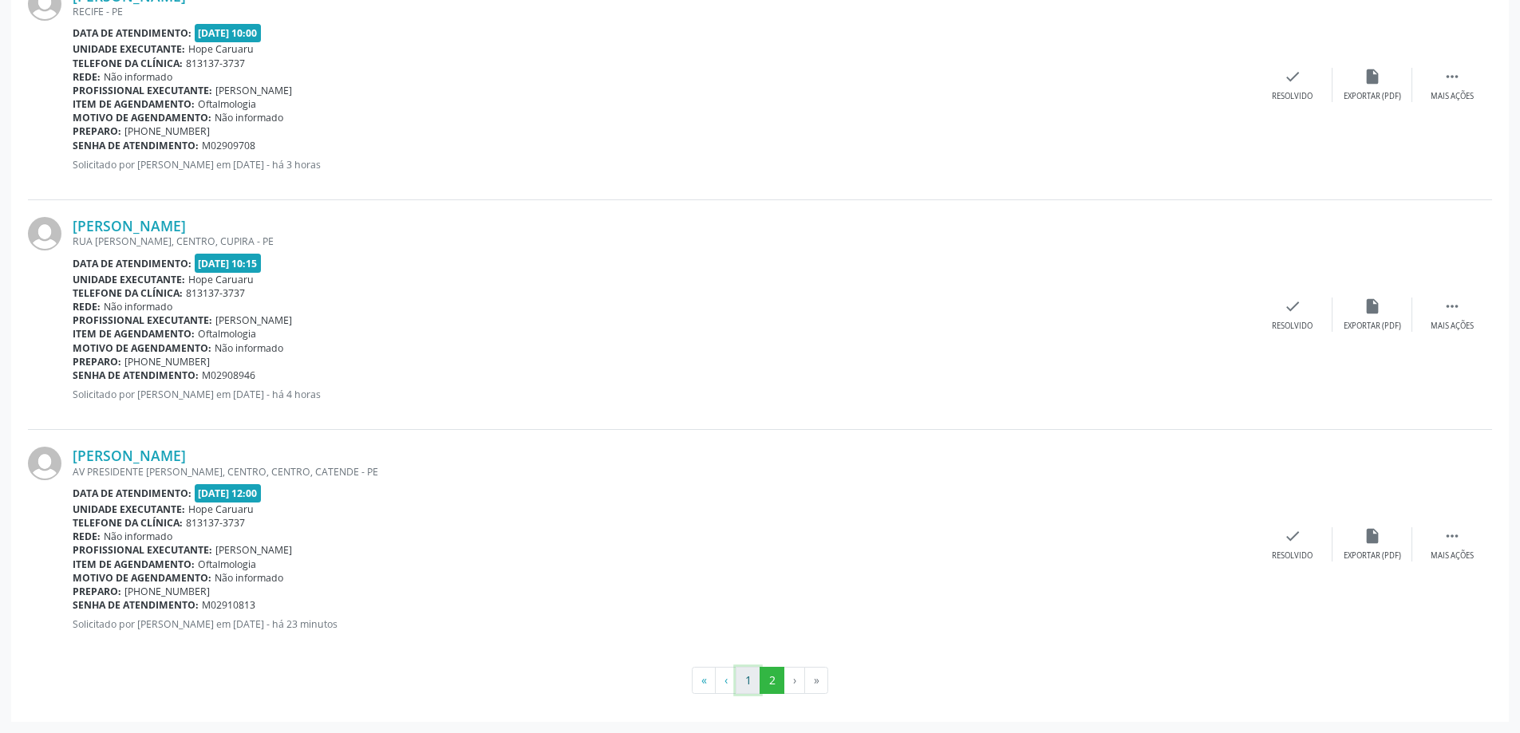
click at [744, 682] on button "1" at bounding box center [748, 680] width 25 height 27
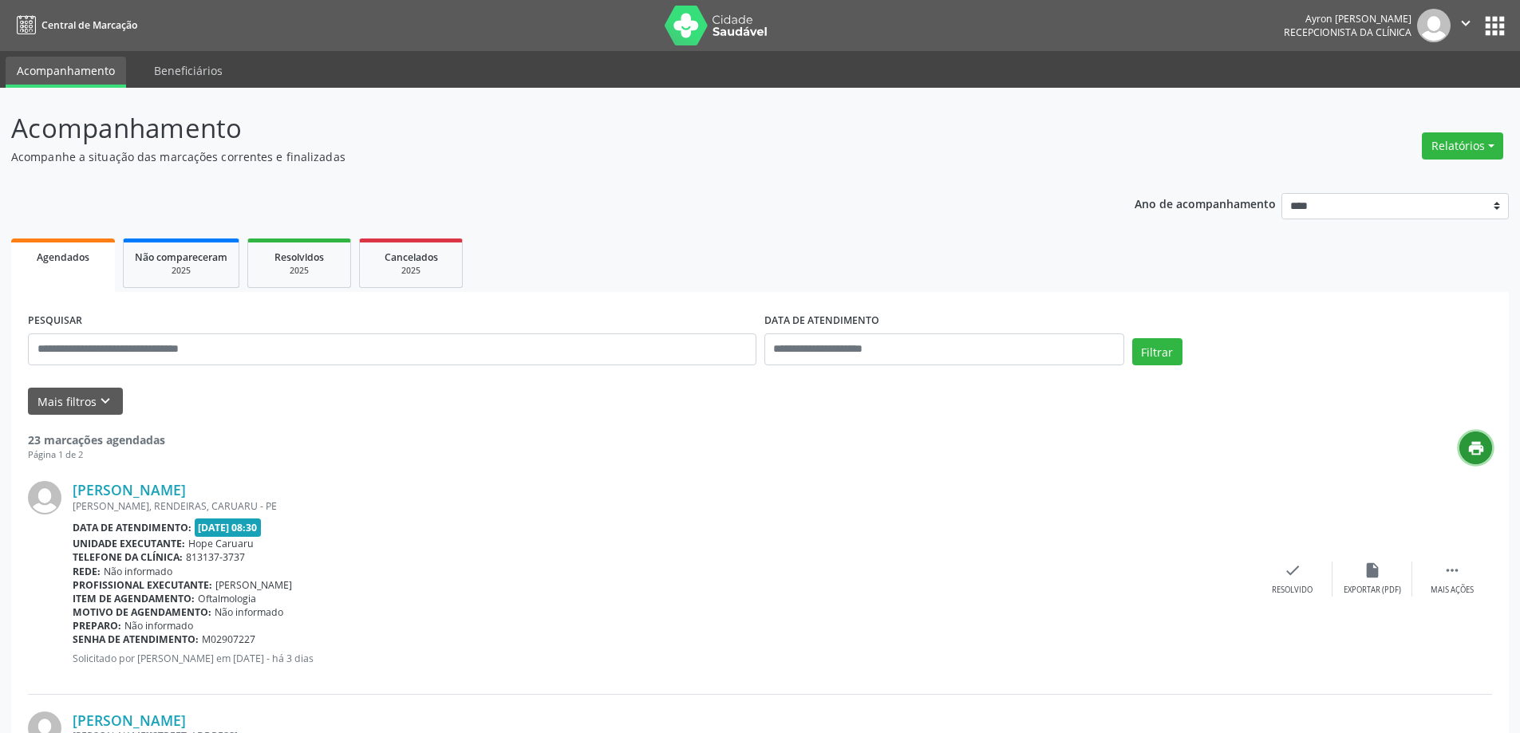
click at [1479, 454] on icon "print" at bounding box center [1477, 449] width 18 height 18
click at [862, 346] on input "text" at bounding box center [945, 350] width 360 height 32
click at [919, 432] on span "4" at bounding box center [922, 432] width 31 height 31
type input "**********"
click at [1158, 350] on button "Filtrar" at bounding box center [1158, 351] width 50 height 27
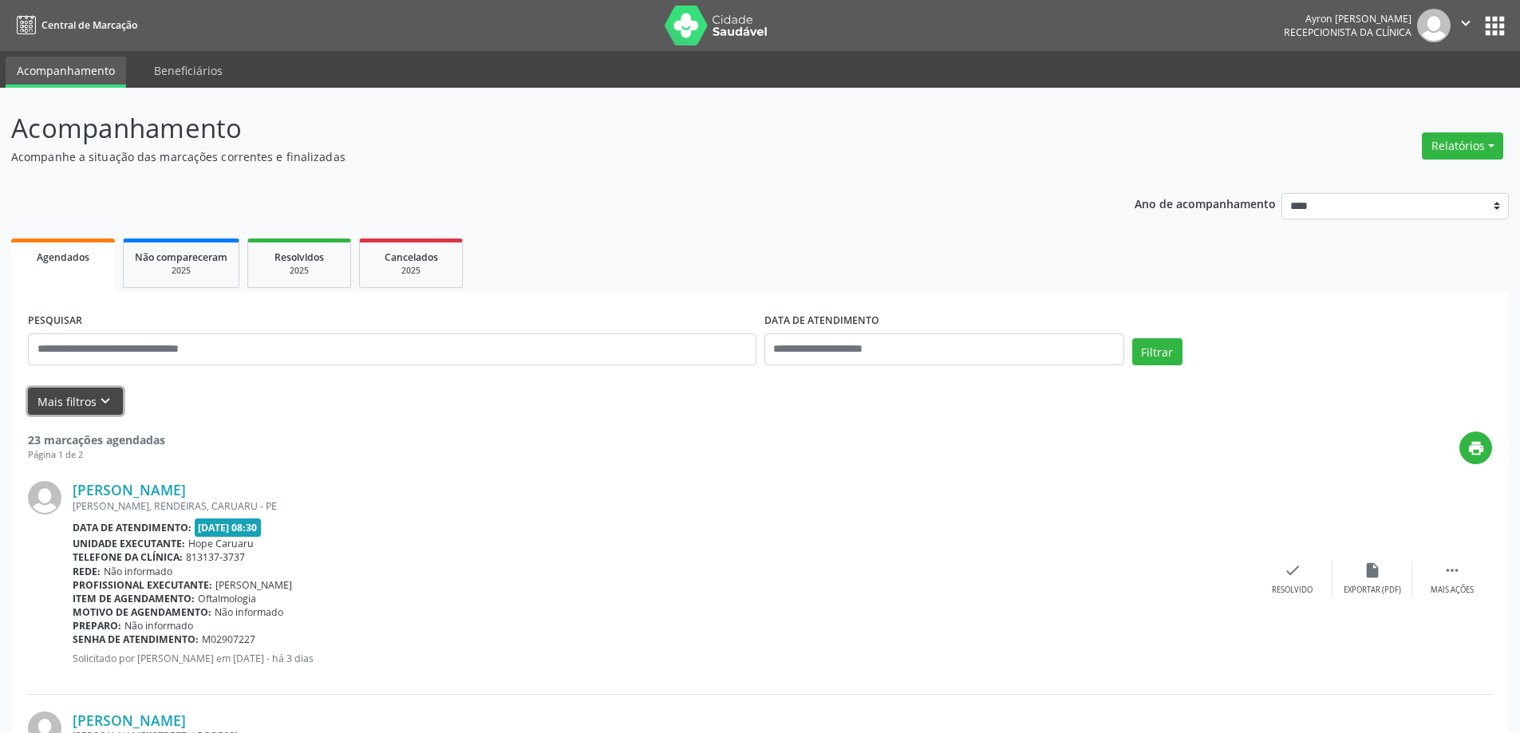
click at [84, 397] on button "Mais filtros keyboard_arrow_down" at bounding box center [75, 402] width 95 height 28
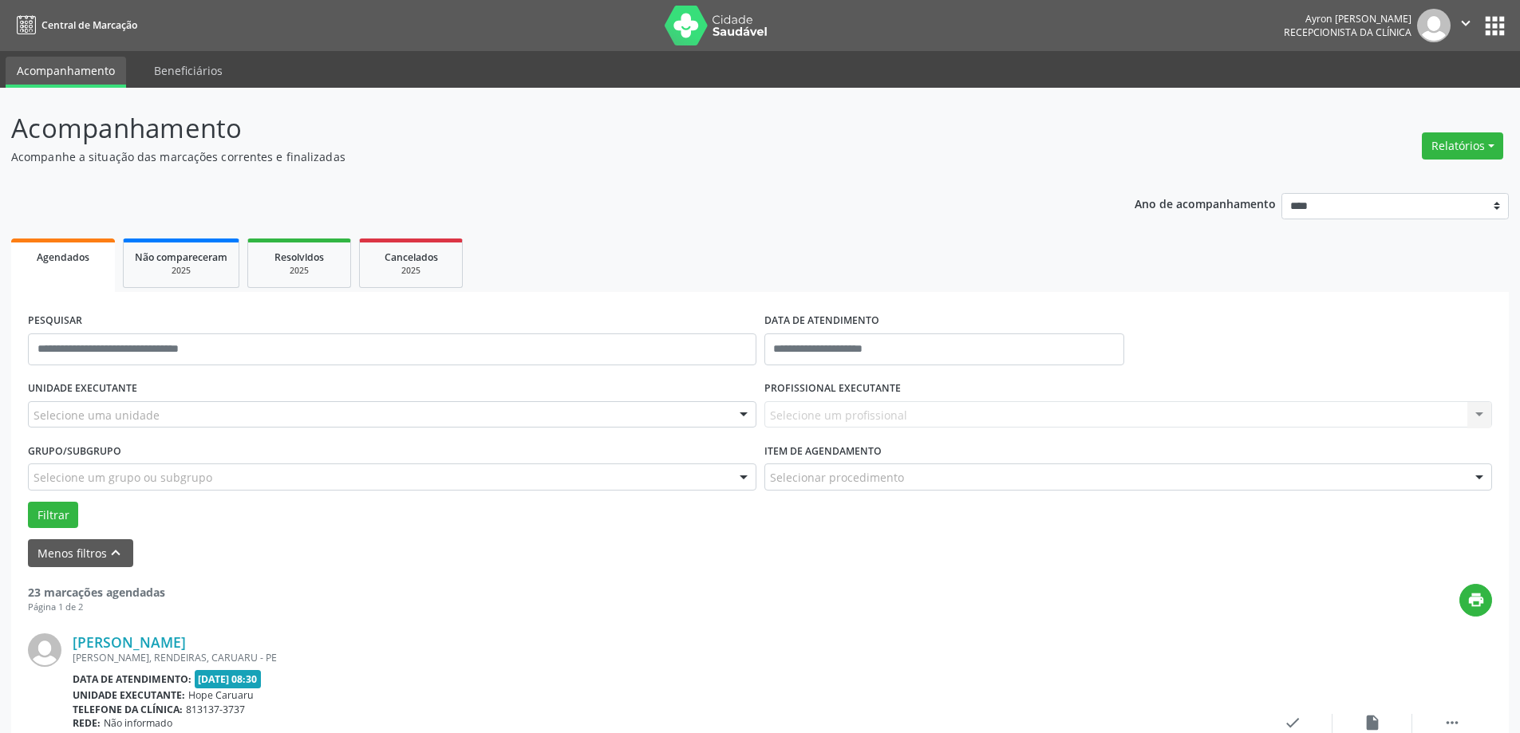
click at [813, 416] on div "Selecione um profissional Nenhum resultado encontrado para: " " Não há nenhuma …" at bounding box center [1129, 414] width 729 height 27
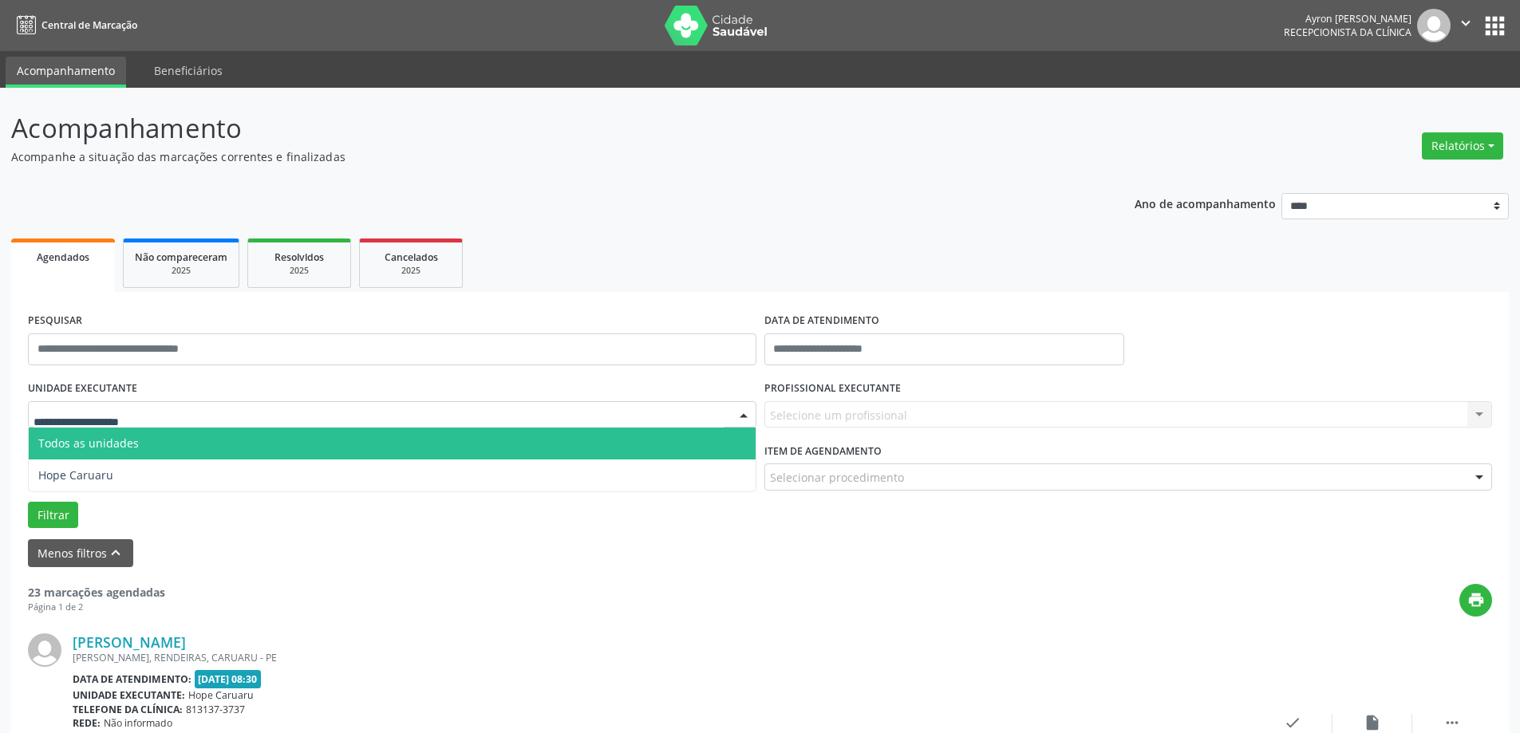
click at [723, 418] on div at bounding box center [392, 414] width 729 height 27
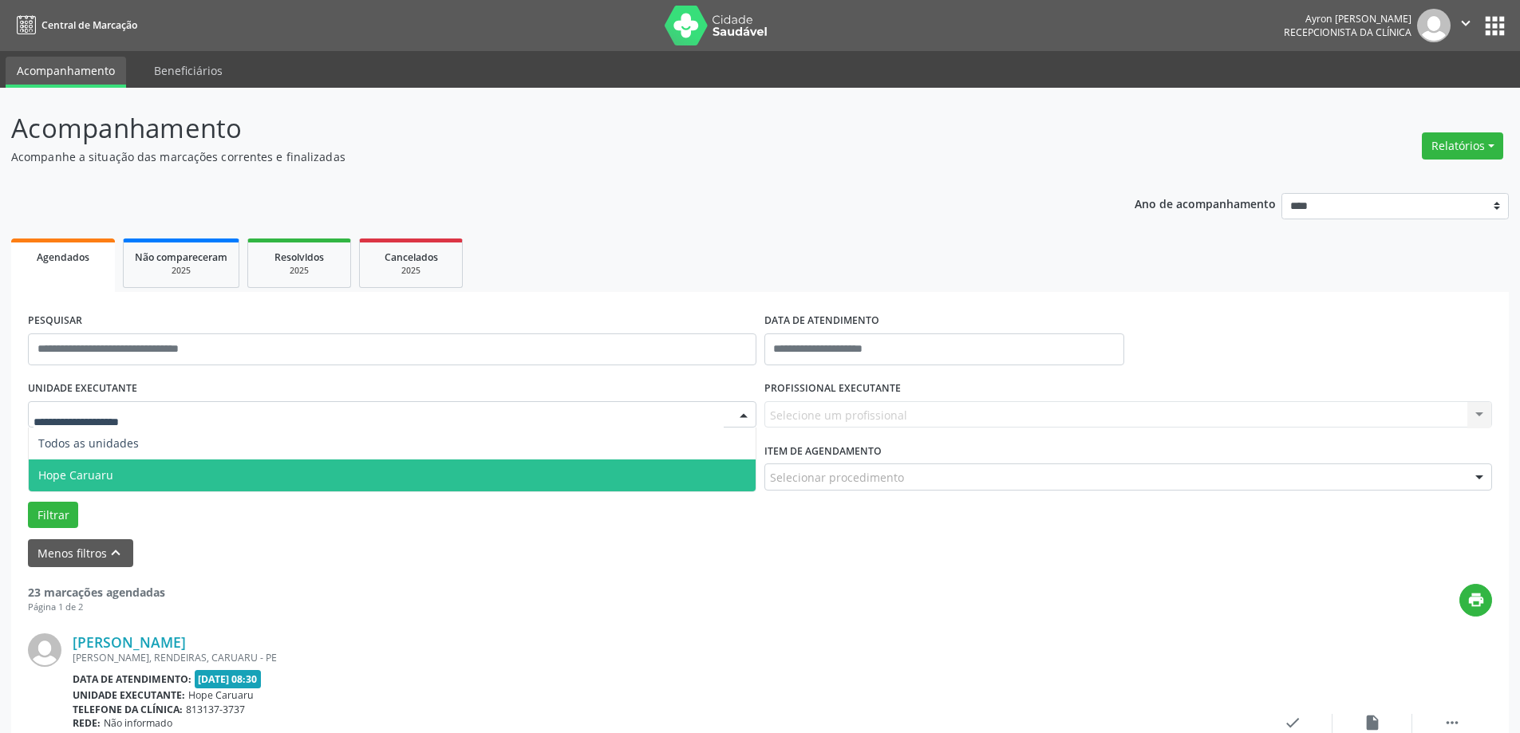
click at [246, 475] on span "Hope Caruaru" at bounding box center [392, 476] width 727 height 32
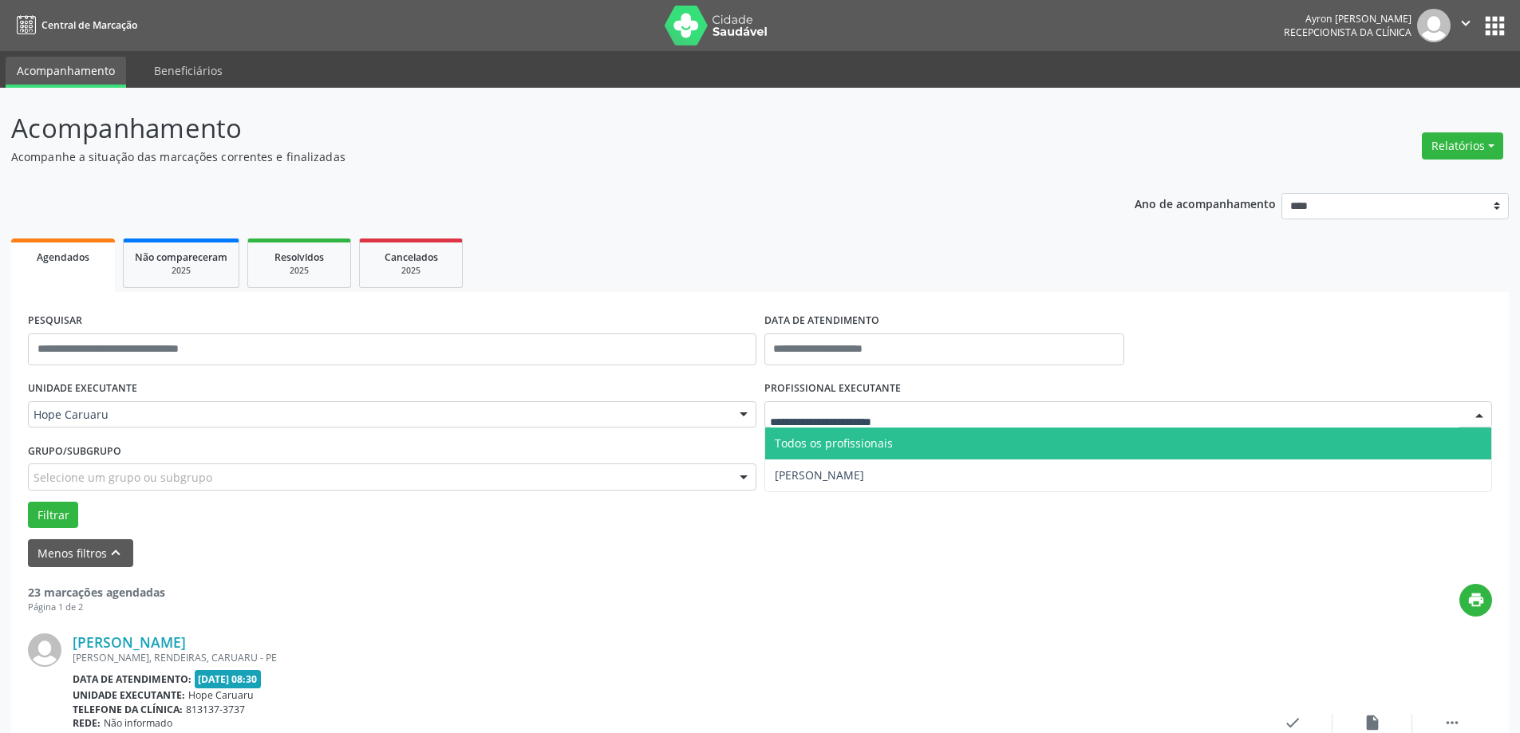
click at [824, 449] on span "Todos os profissionais" at bounding box center [834, 443] width 118 height 15
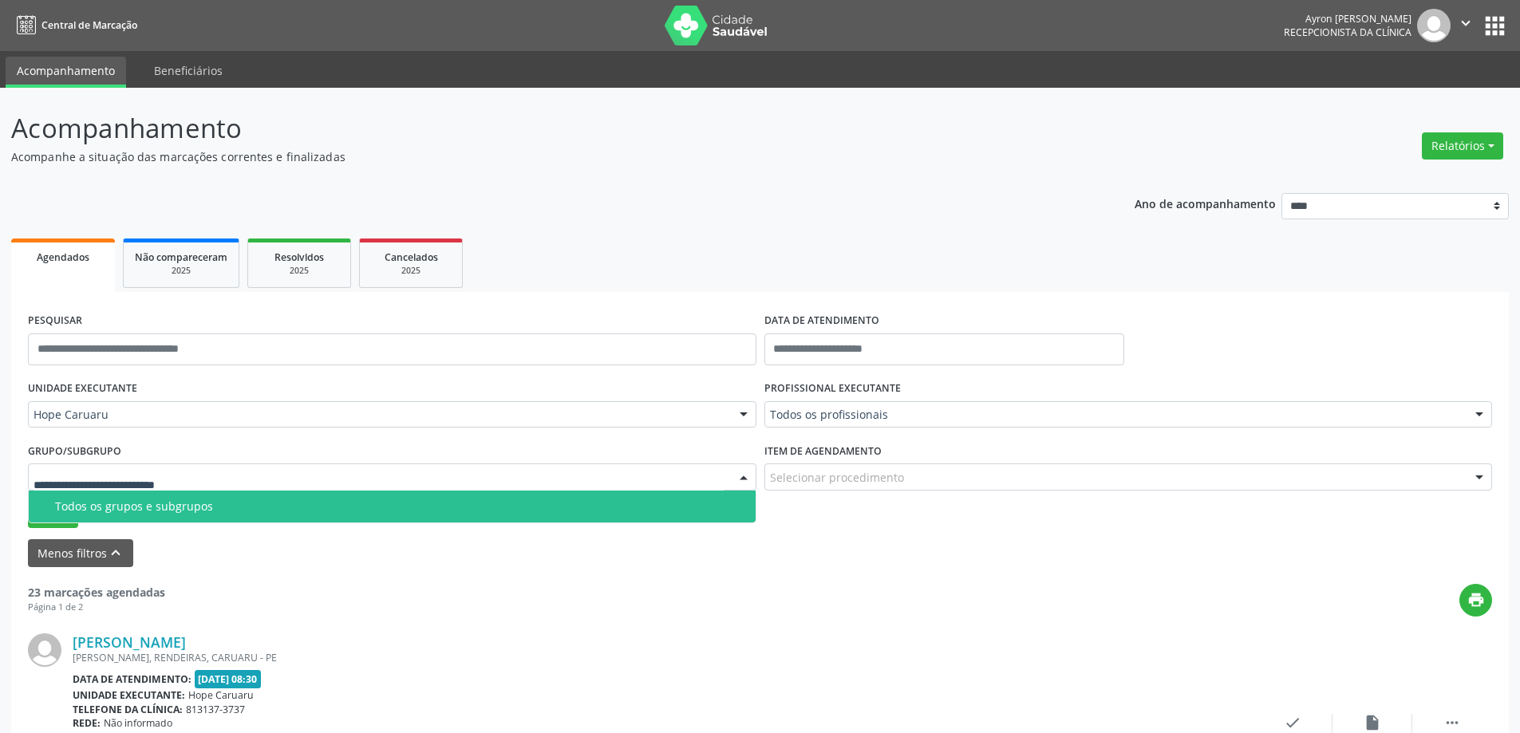
click at [272, 486] on div at bounding box center [392, 477] width 729 height 27
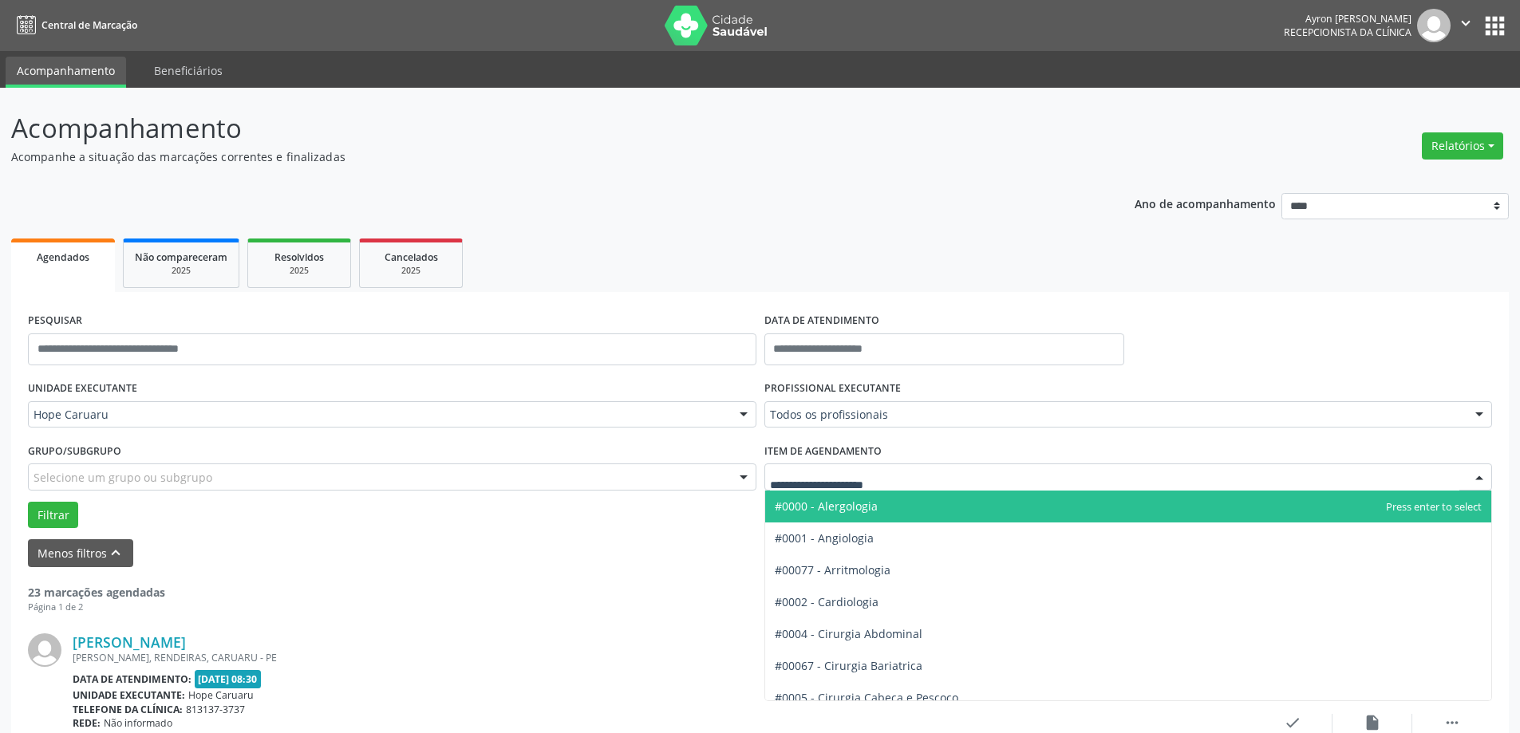
click at [785, 487] on div at bounding box center [1129, 477] width 729 height 27
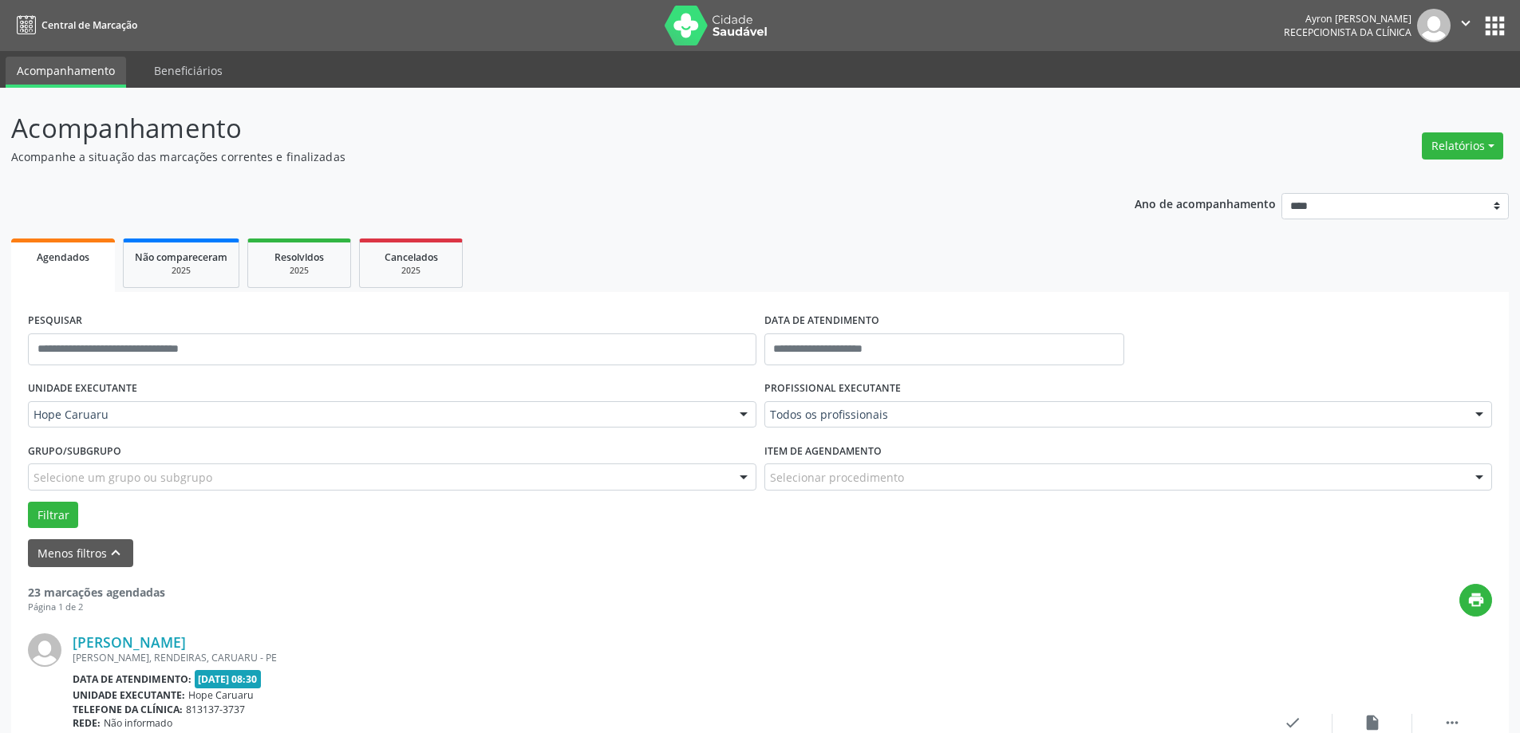
click at [661, 540] on form "PESQUISAR DATA DE ATENDIMENTO UNIDADE EXECUTANTE Hope Caruaru Todos as unidades…" at bounding box center [760, 438] width 1465 height 259
click at [128, 346] on input "text" at bounding box center [392, 350] width 729 height 32
click at [773, 258] on ul "Agendados Não compareceram 2025 Resolvidos 2025 Cancelados 2025" at bounding box center [760, 263] width 1498 height 57
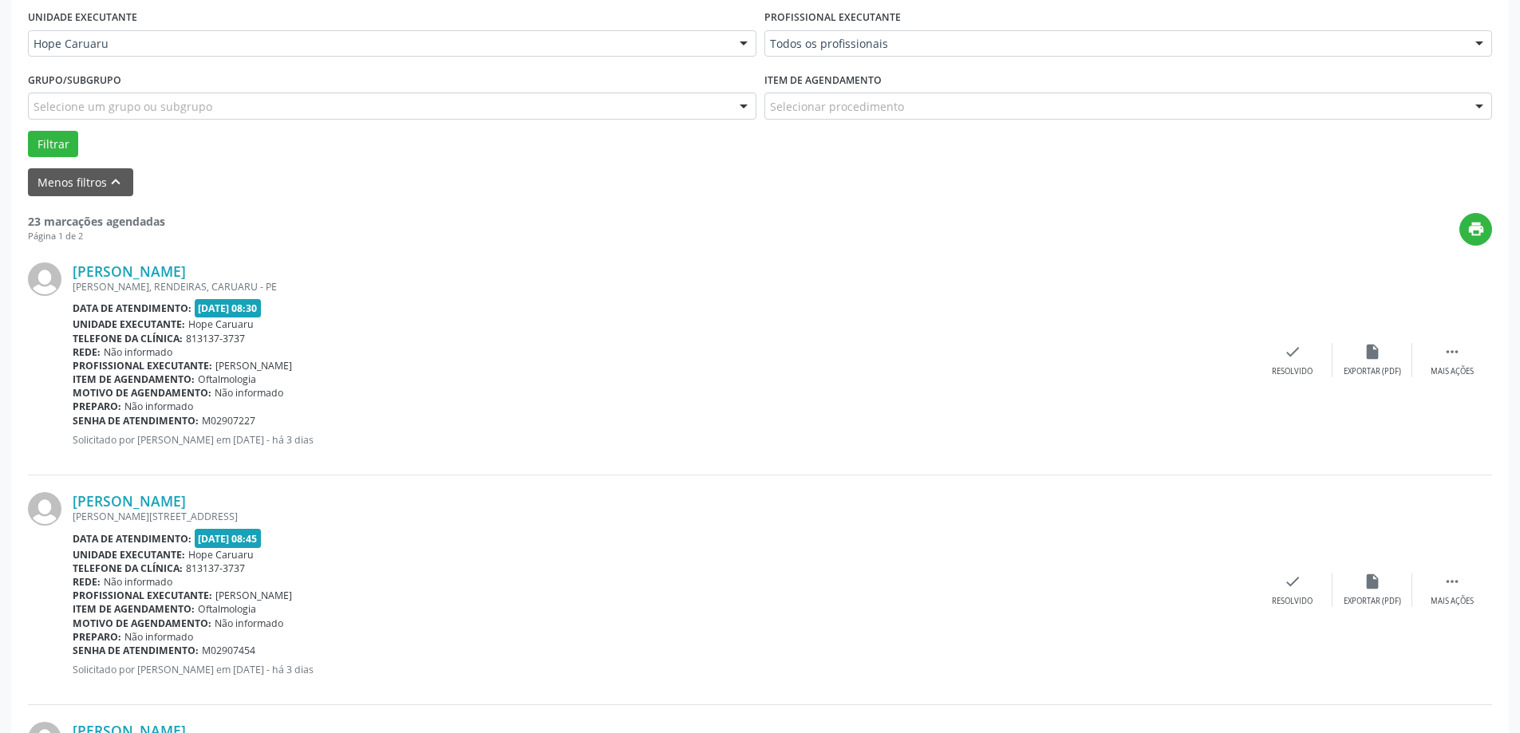
scroll to position [399, 0]
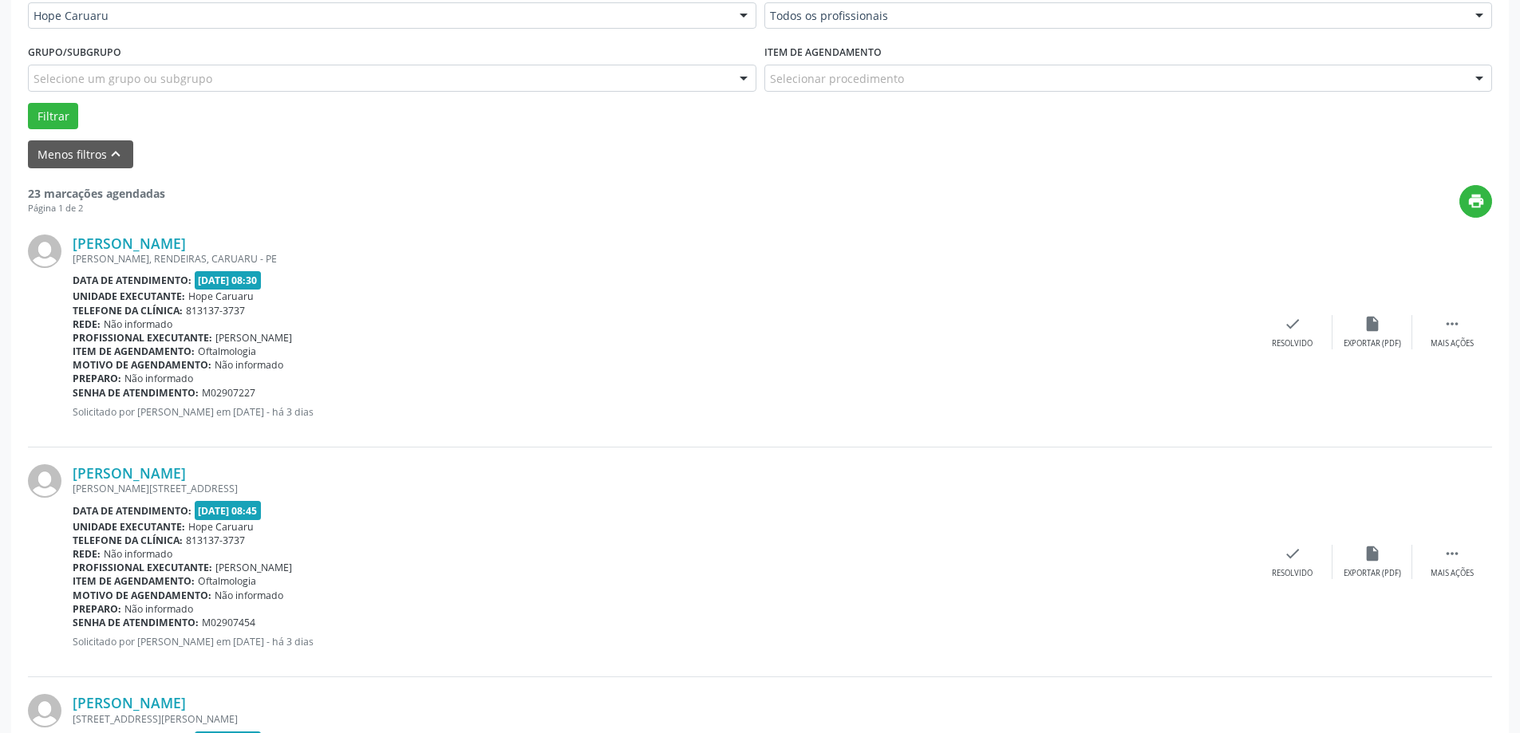
click at [262, 282] on span "[DATE] 08:30" at bounding box center [228, 280] width 67 height 18
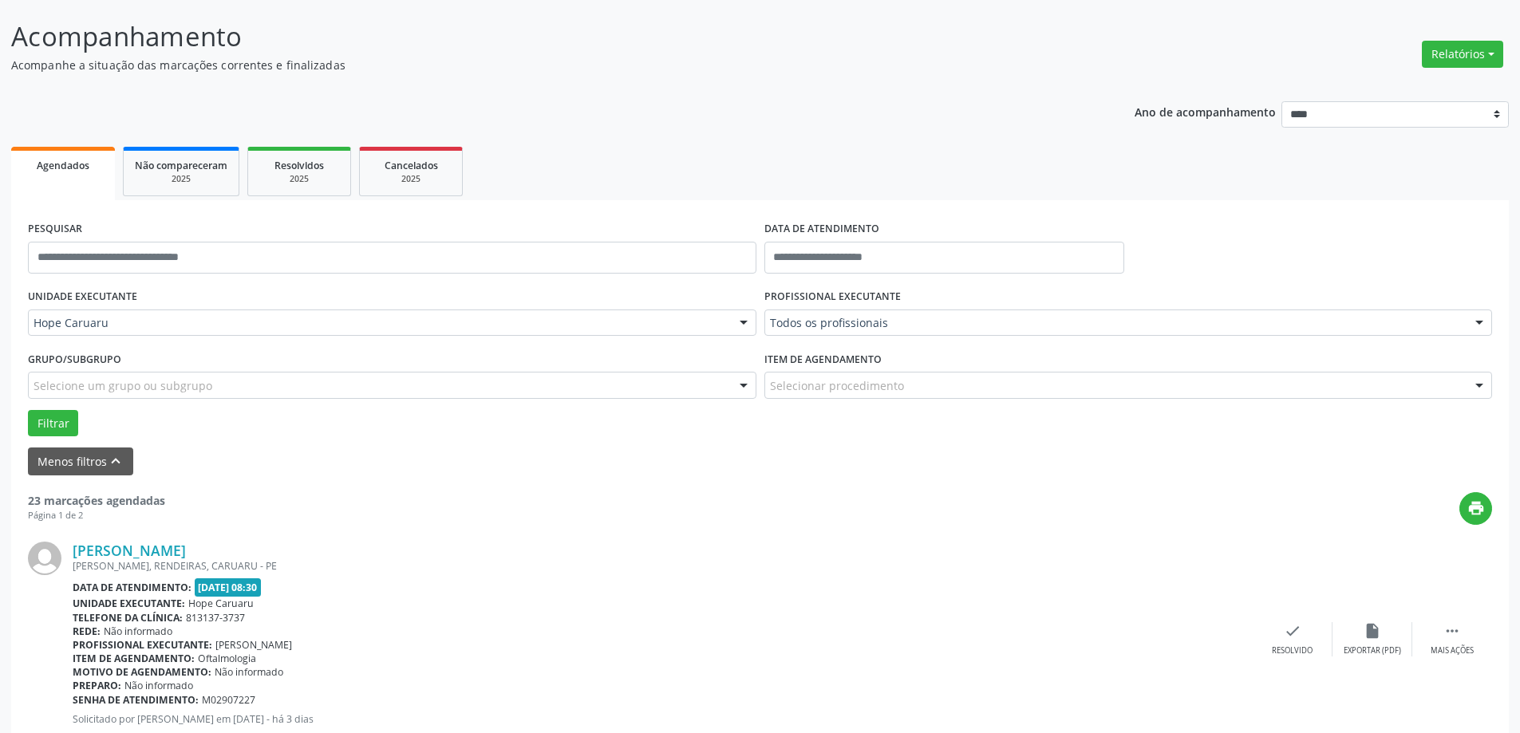
scroll to position [80, 0]
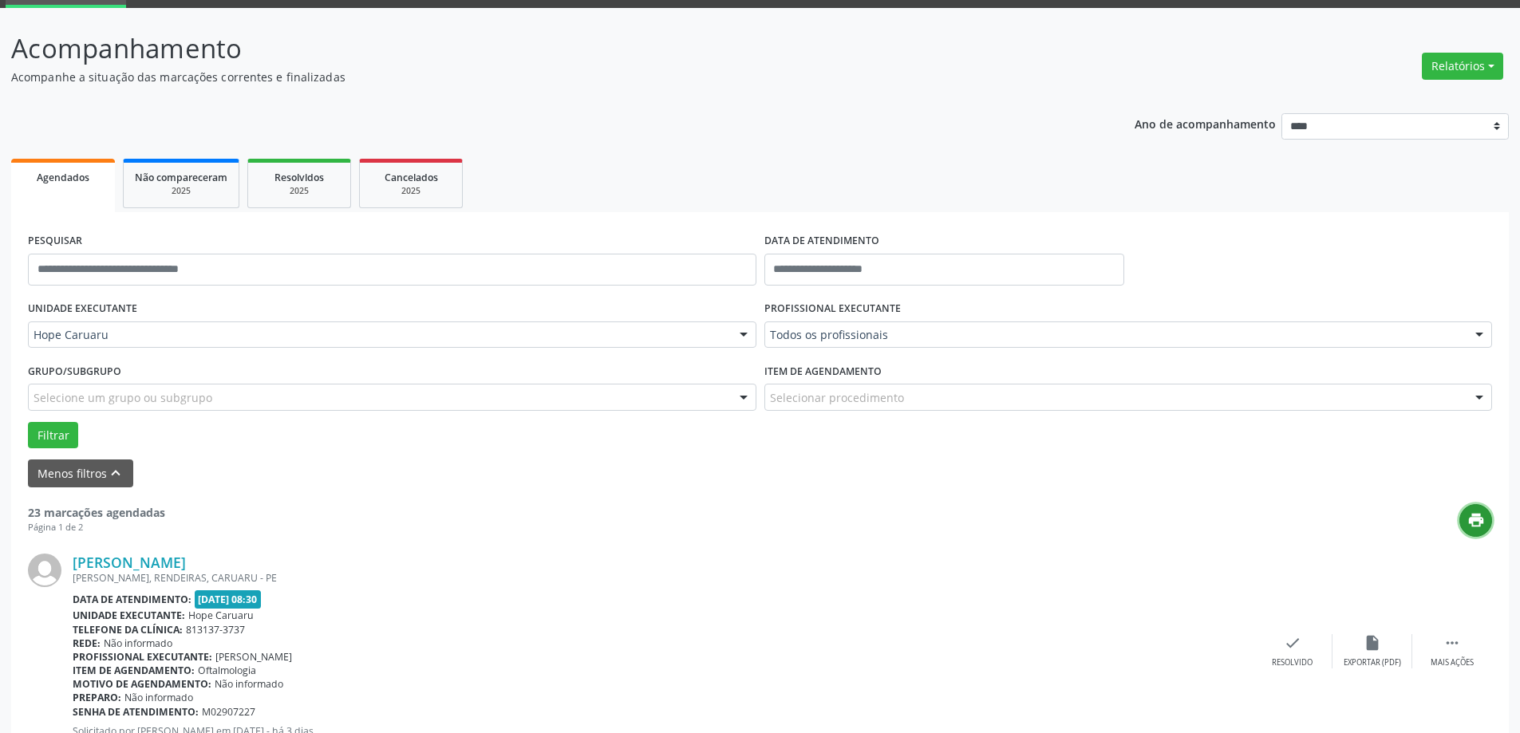
click at [1477, 529] on icon "print" at bounding box center [1477, 521] width 18 height 18
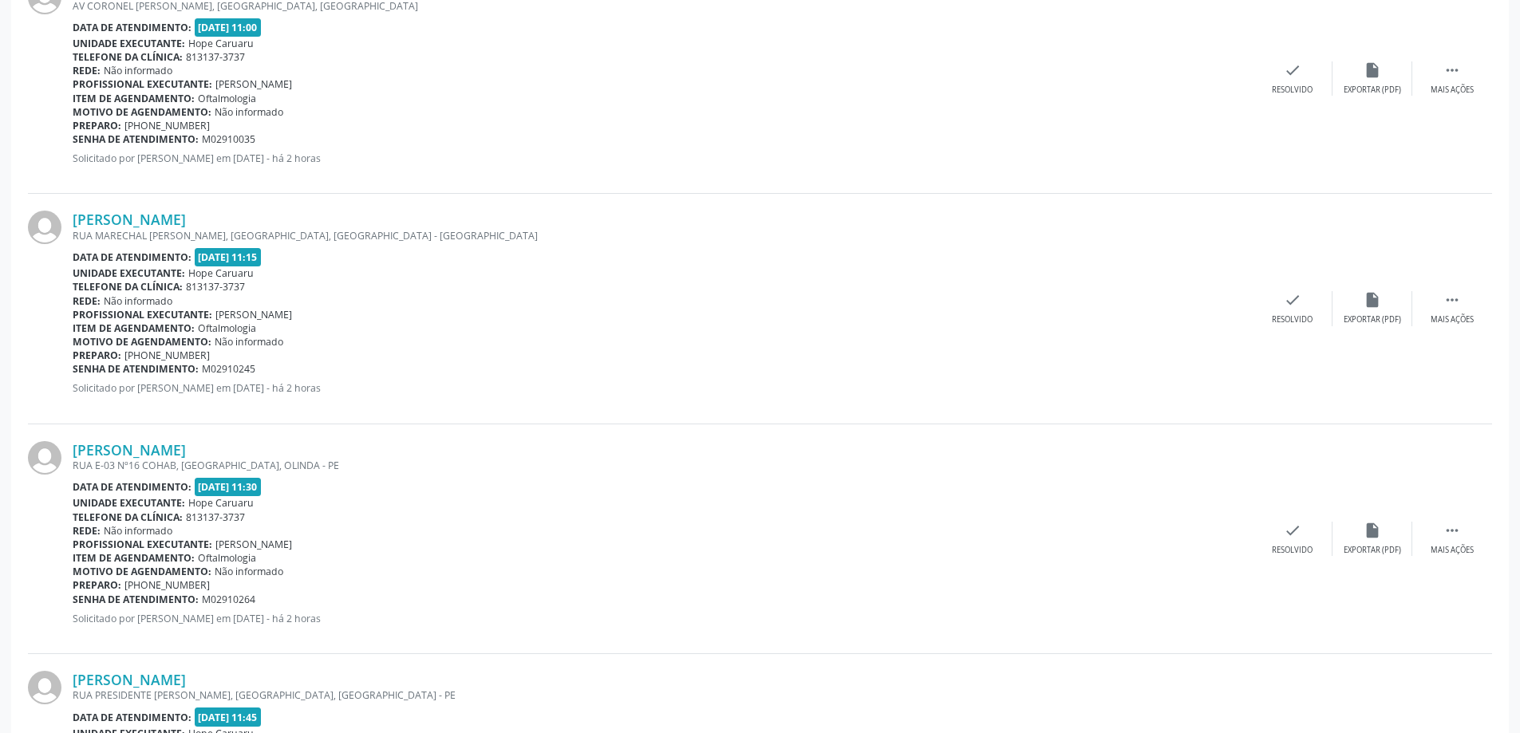
scroll to position [3407, 0]
